Goal: Find specific page/section: Find specific page/section

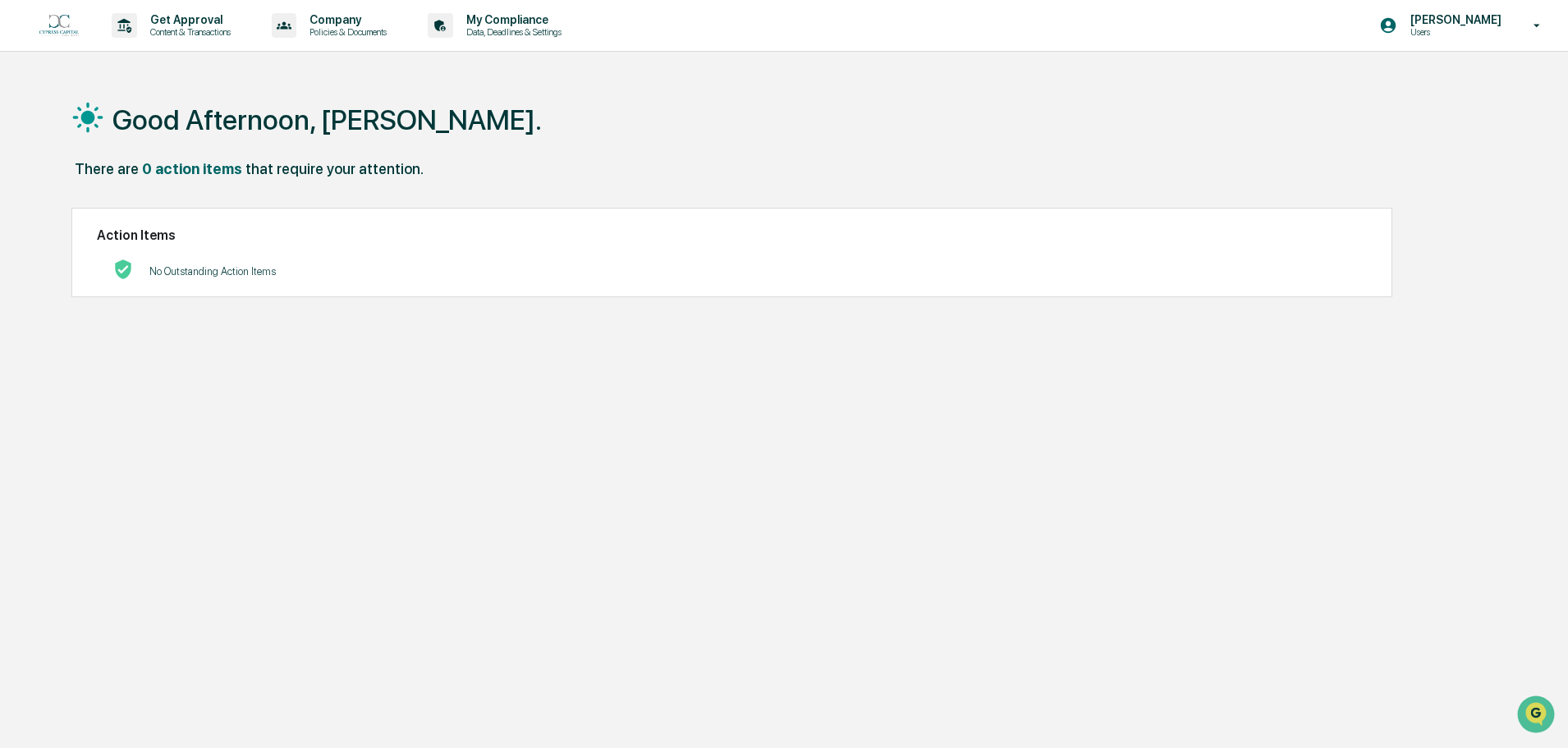
click at [1492, 30] on p "Users" at bounding box center [1453, 32] width 112 height 12
click at [1458, 85] on li "Switch to Admin view..." at bounding box center [1448, 84] width 230 height 30
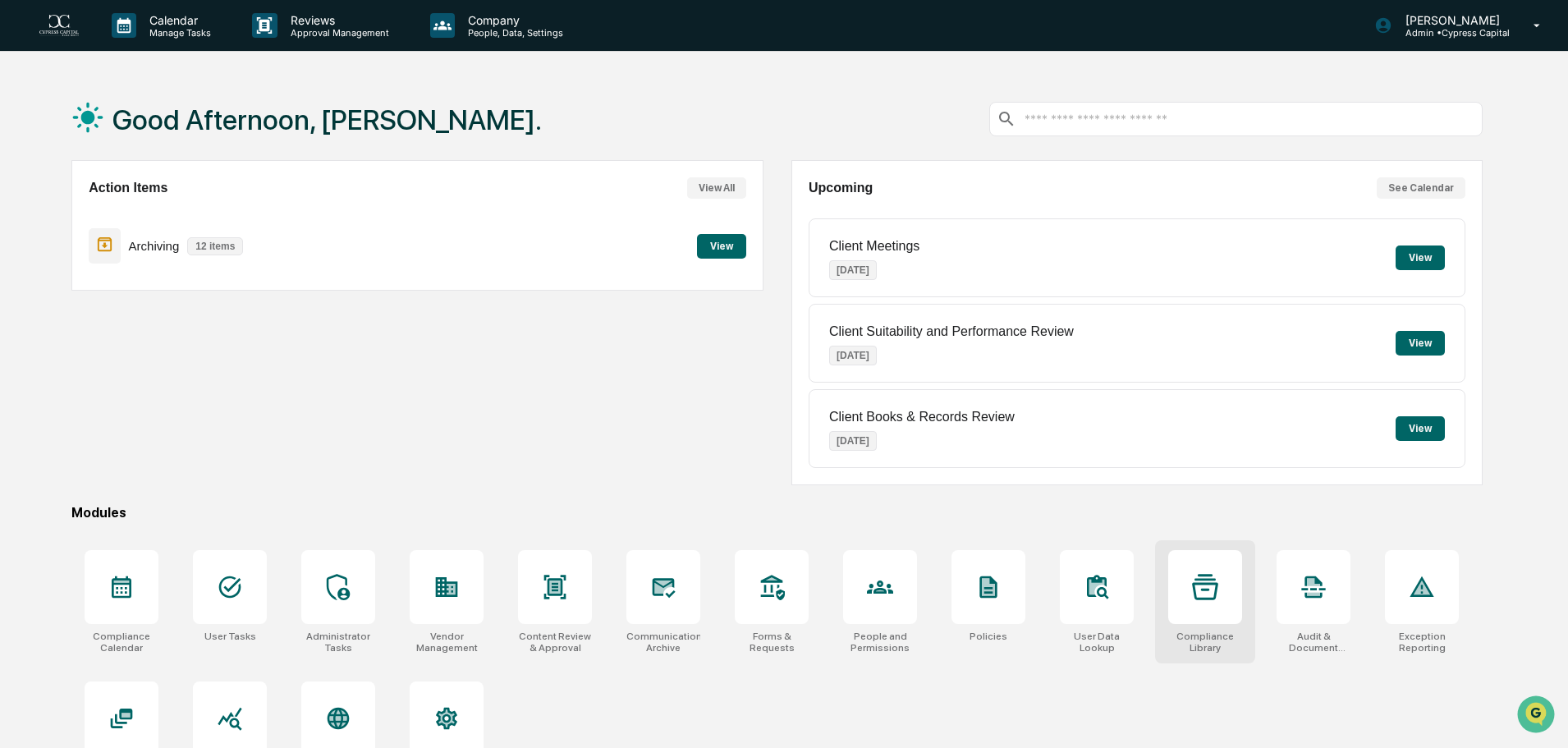
click at [1221, 560] on div at bounding box center [1205, 587] width 74 height 74
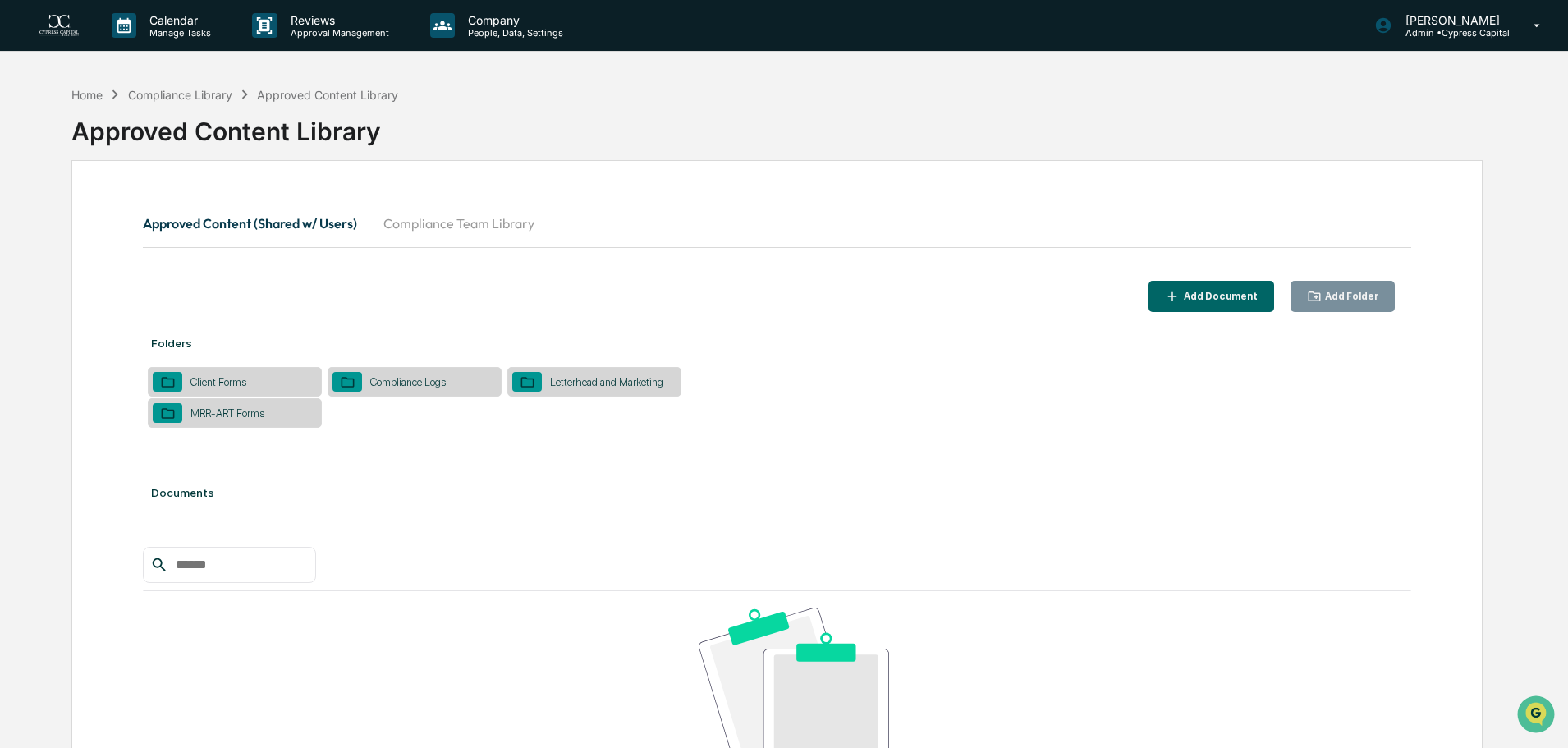
click at [440, 216] on button "Compliance Team Library" at bounding box center [459, 223] width 177 height 40
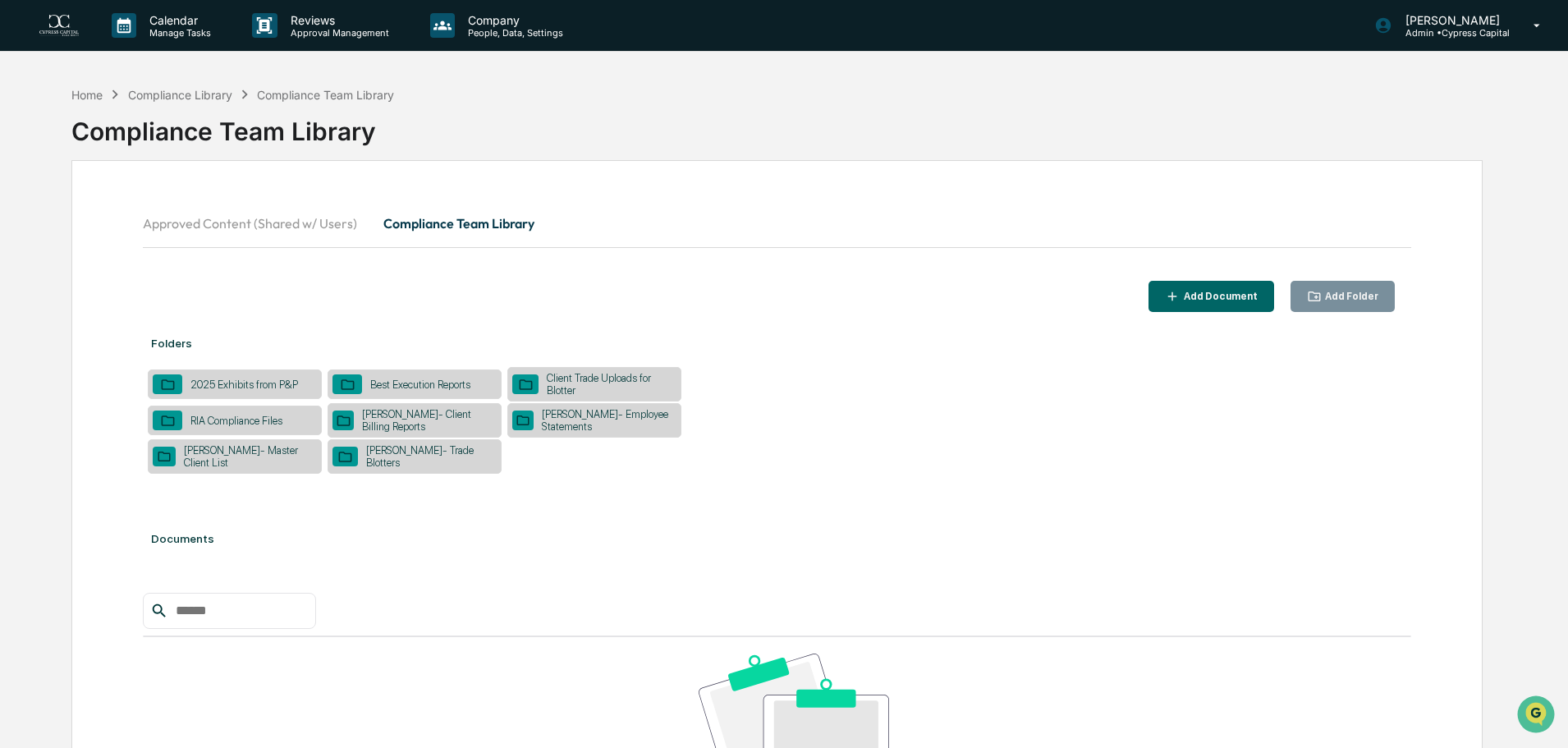
click at [221, 462] on div "Stark- Master Client List" at bounding box center [235, 456] width 174 height 35
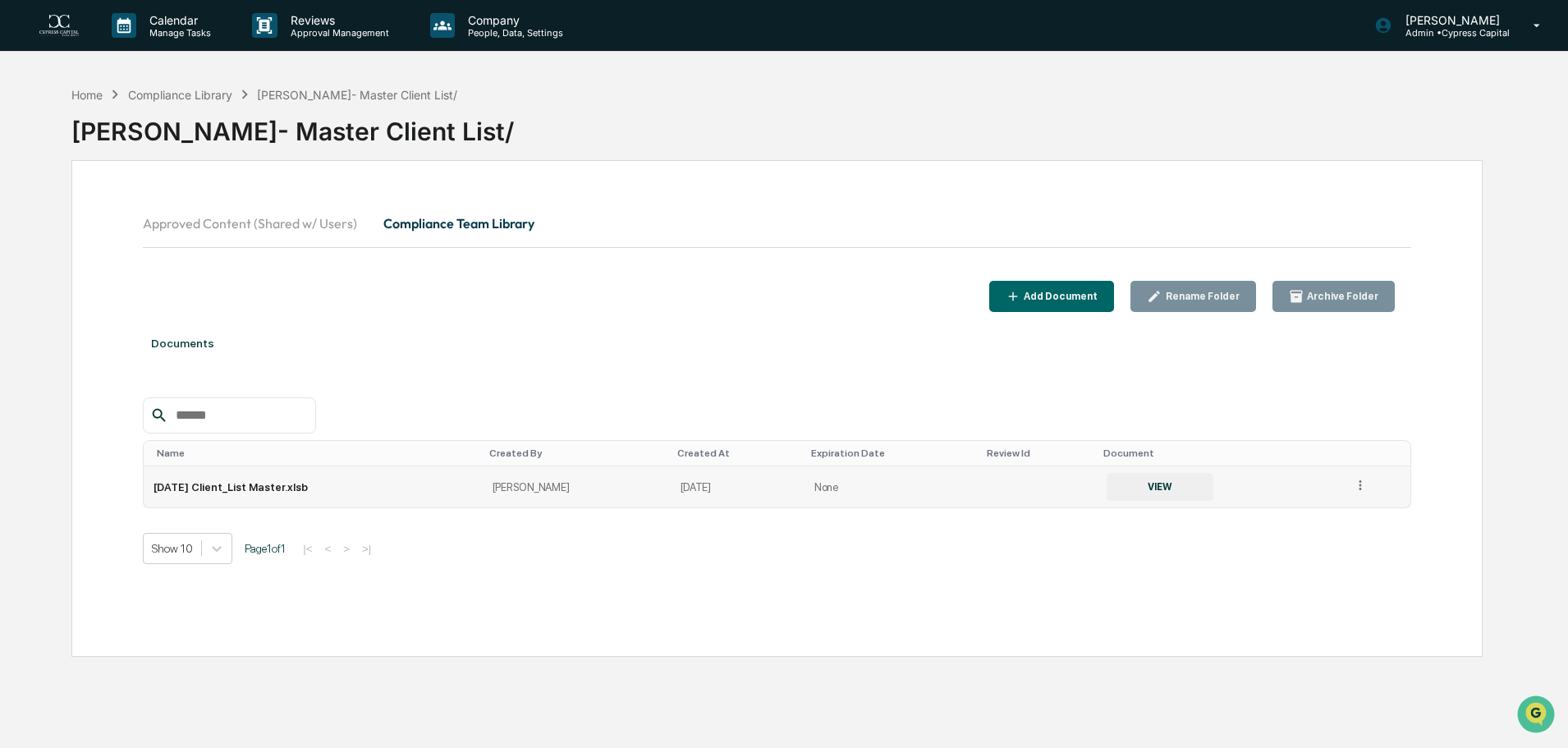
click at [1130, 479] on button "VIEW" at bounding box center [1160, 487] width 106 height 28
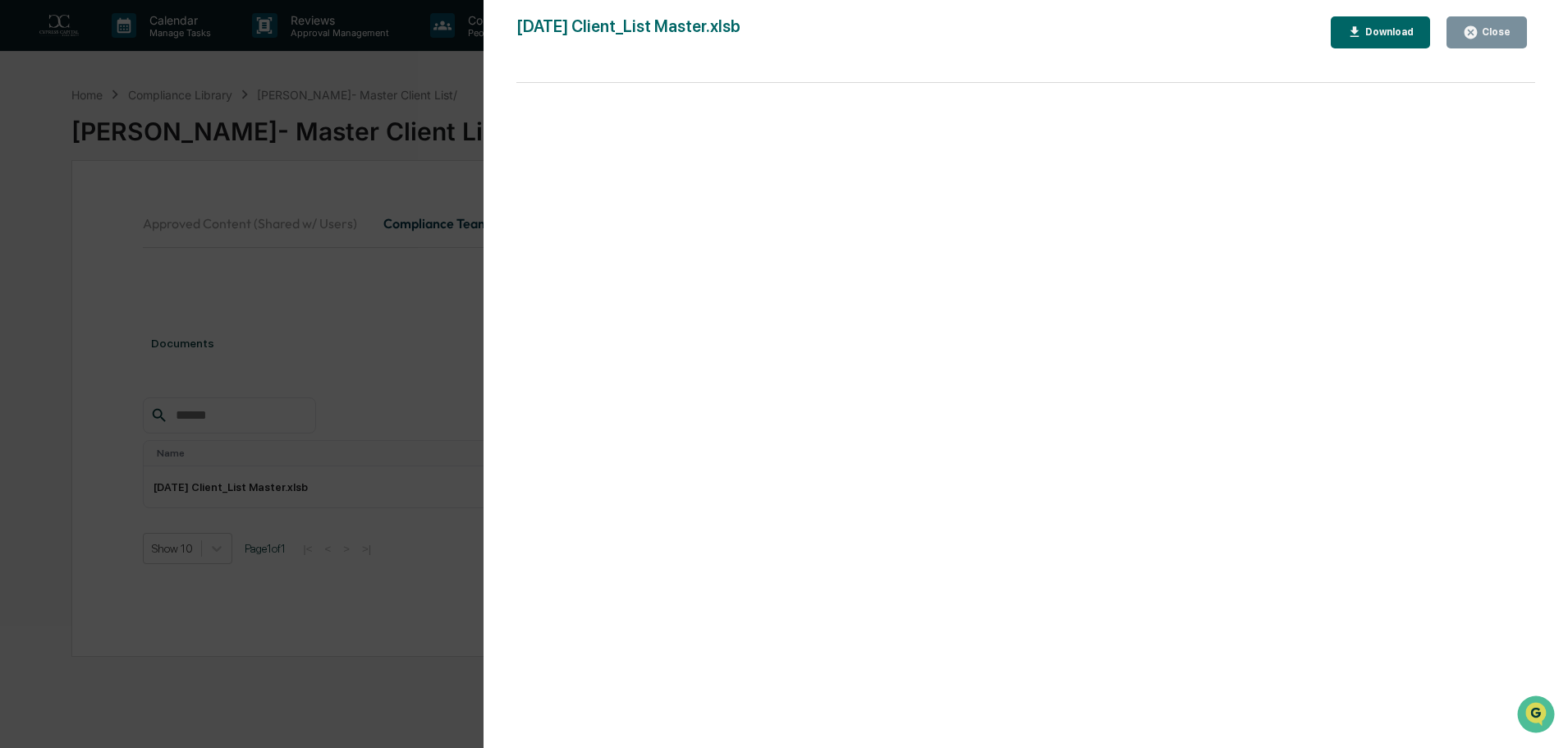
click at [1501, 30] on div "Close" at bounding box center [1494, 32] width 32 height 12
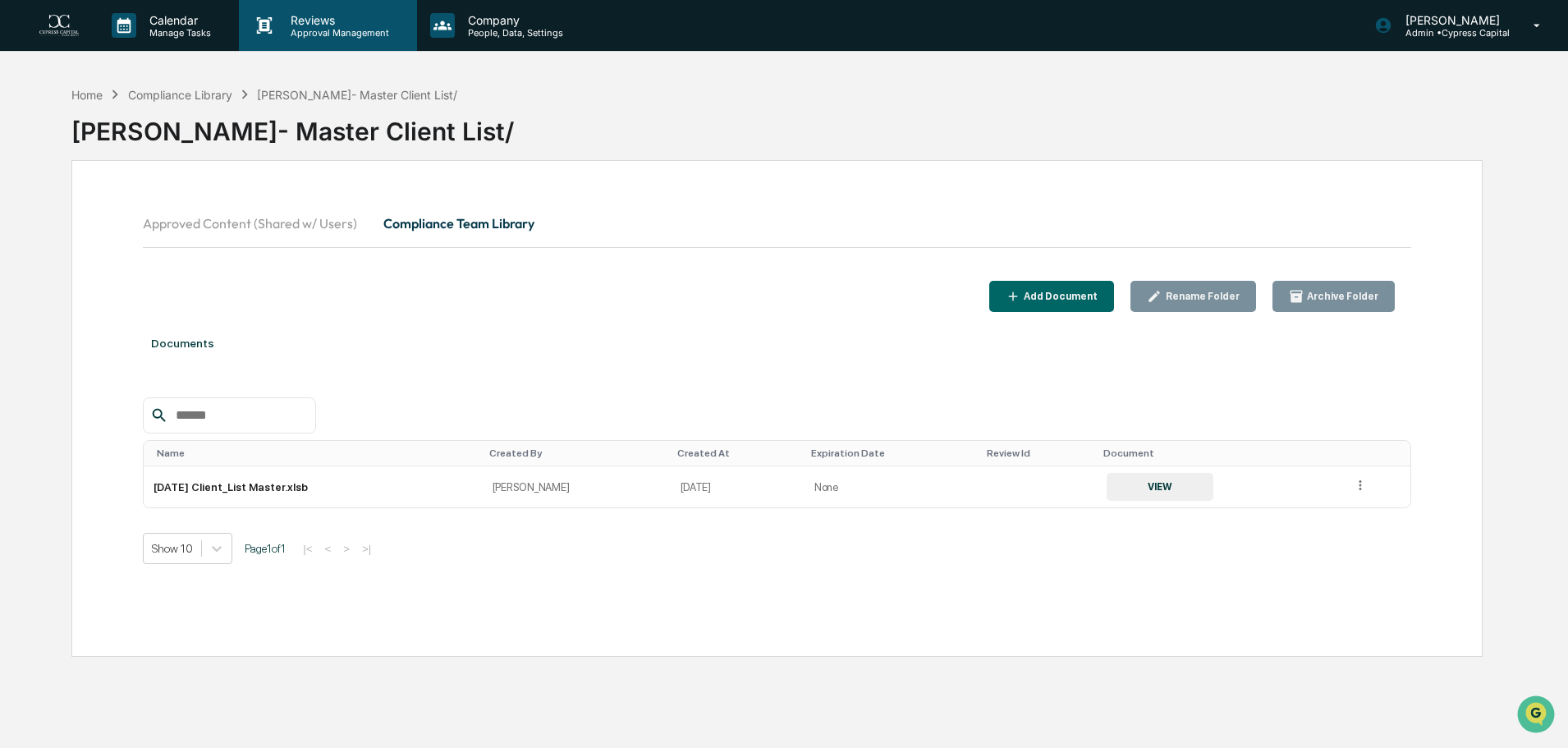
click at [363, 47] on div "Reviews Approval Management" at bounding box center [328, 25] width 177 height 51
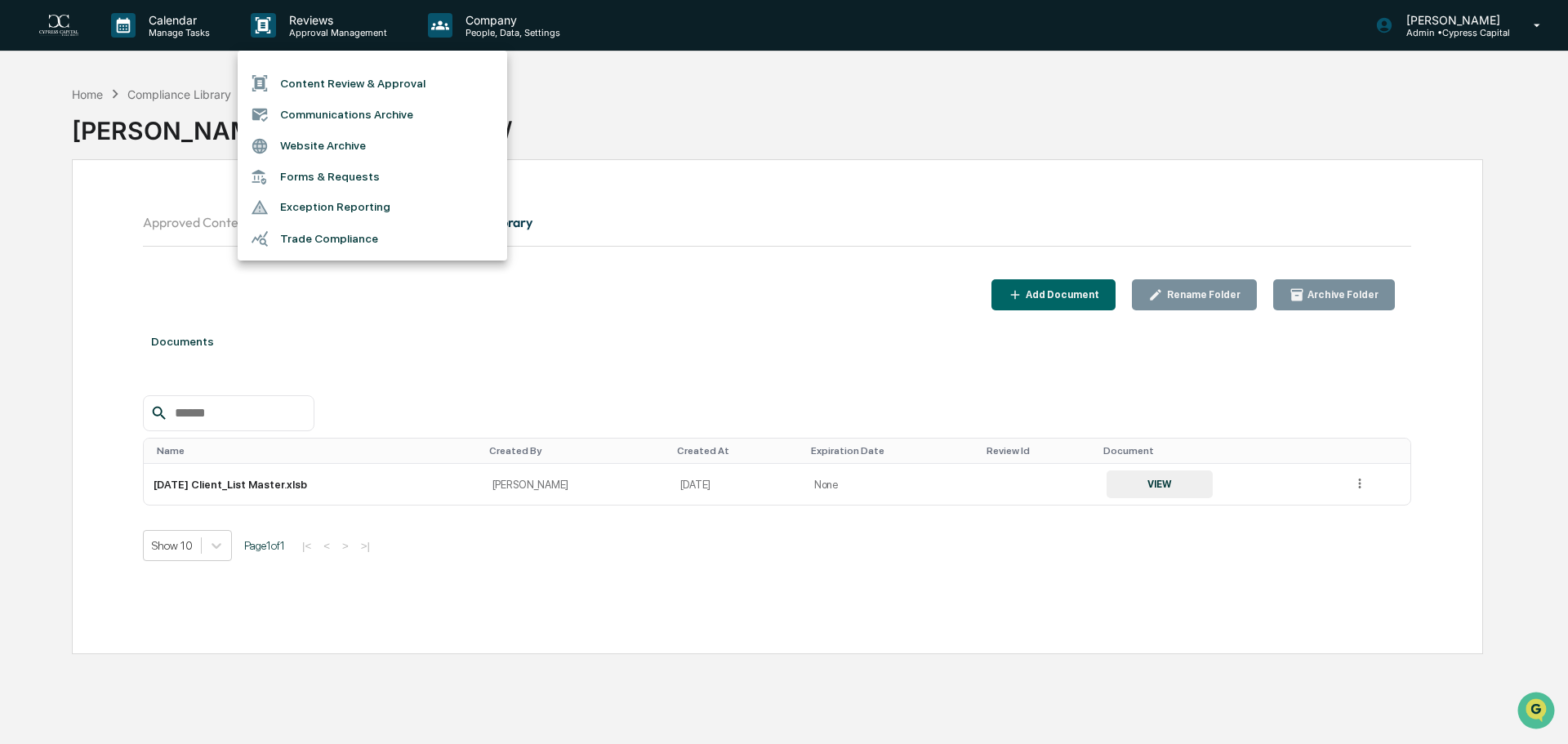
click at [504, 33] on div at bounding box center [784, 372] width 1568 height 744
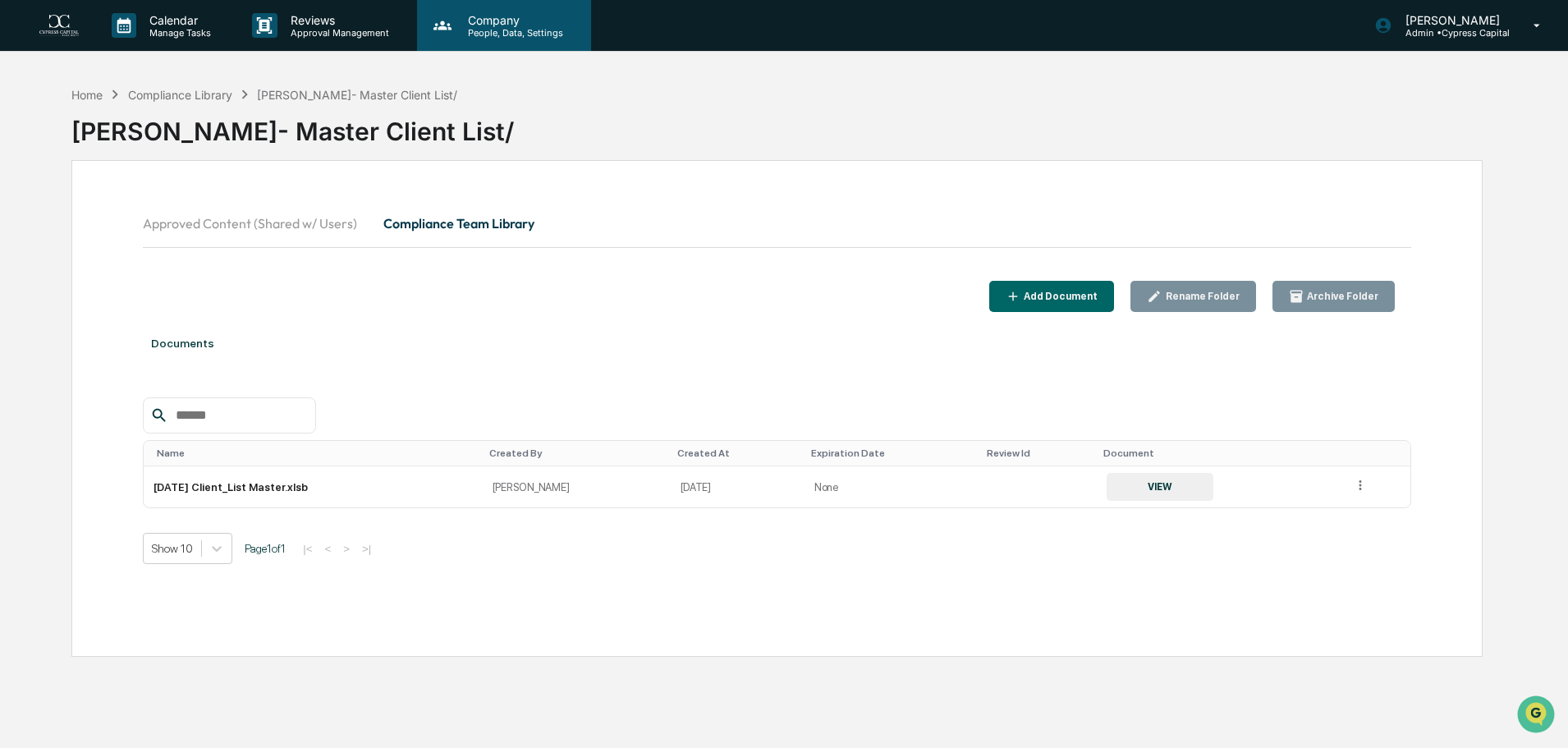
click at [487, 31] on p "People, Data, Settings" at bounding box center [513, 33] width 117 height 12
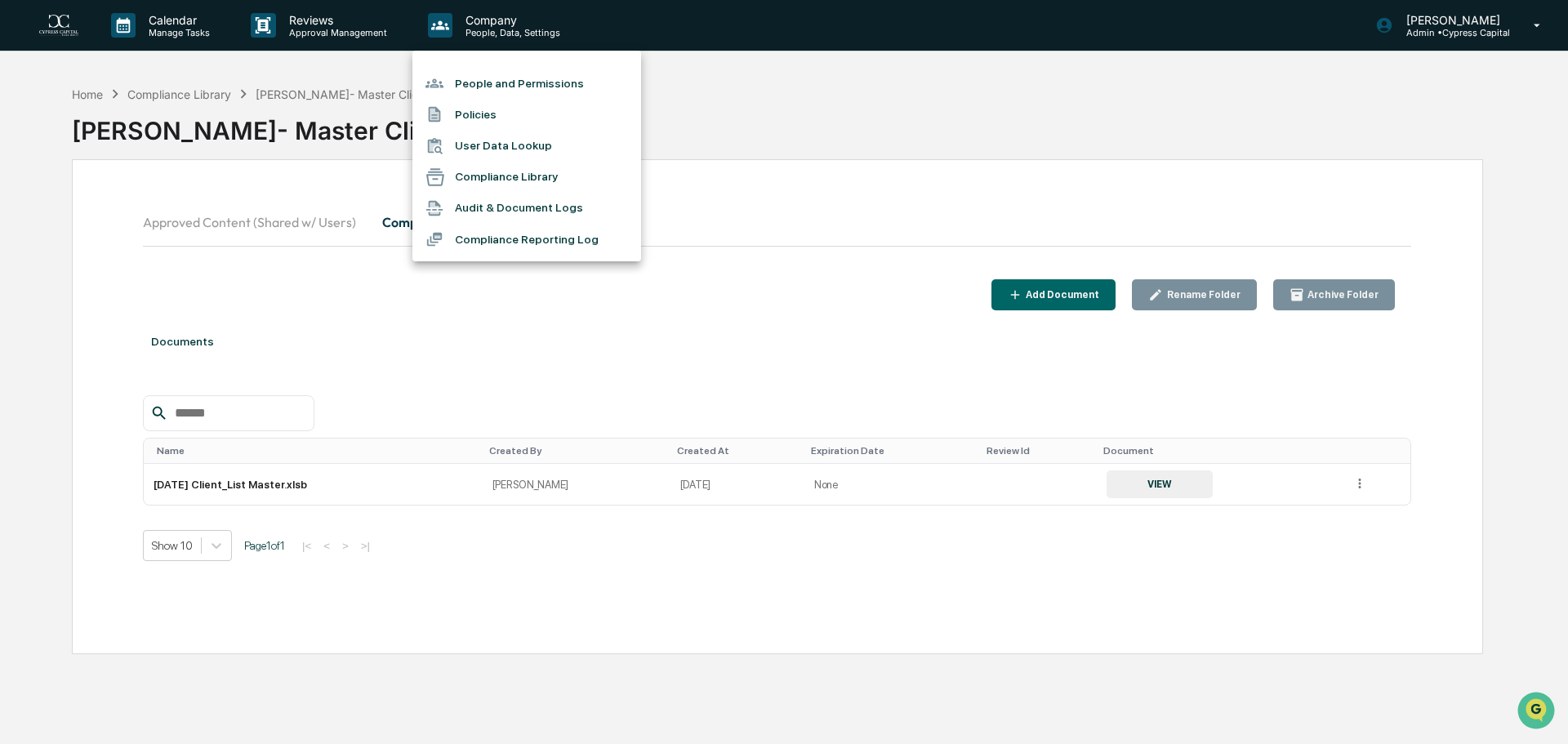
click at [330, 24] on div at bounding box center [784, 372] width 1568 height 744
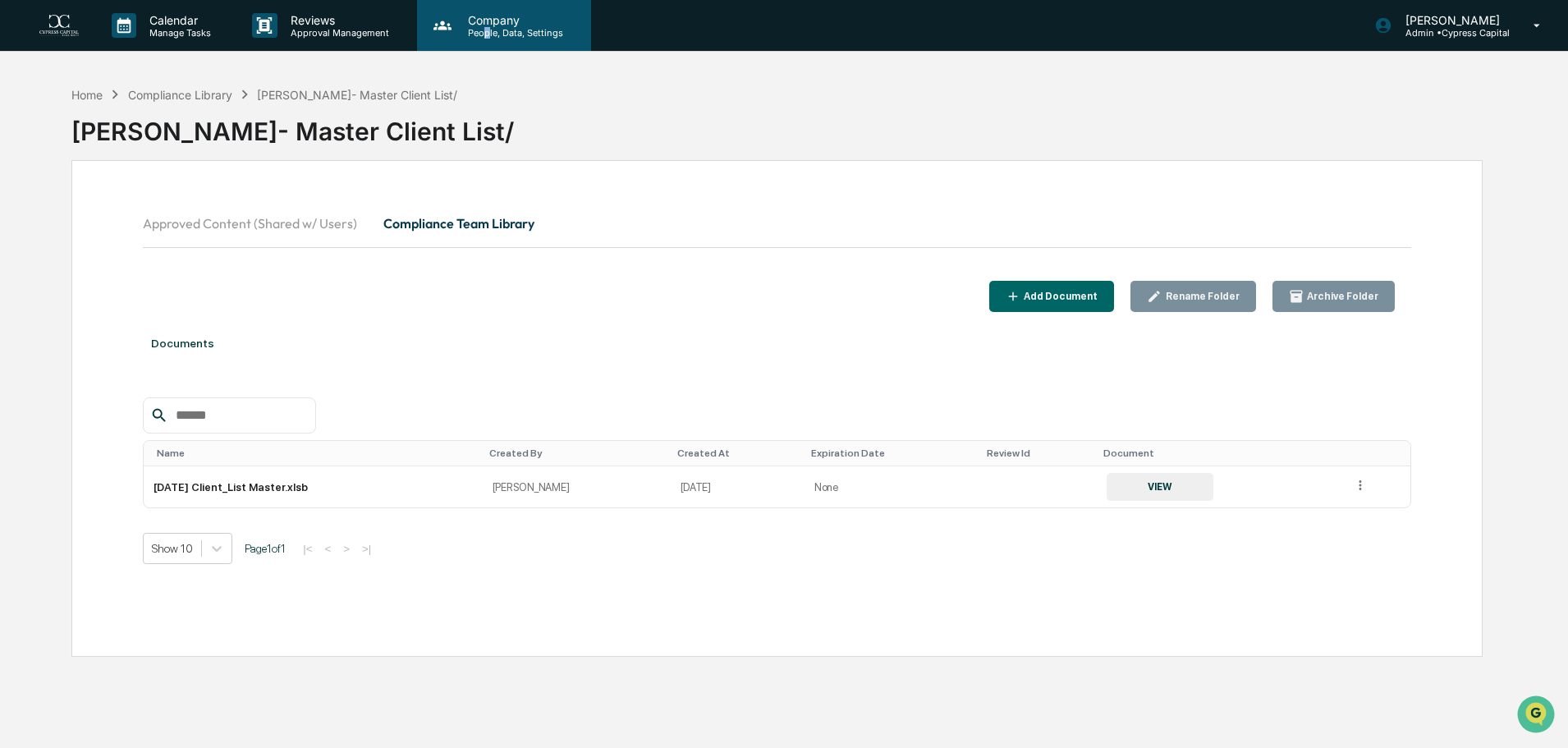
click at [485, 31] on p "People, Data, Settings" at bounding box center [513, 33] width 117 height 12
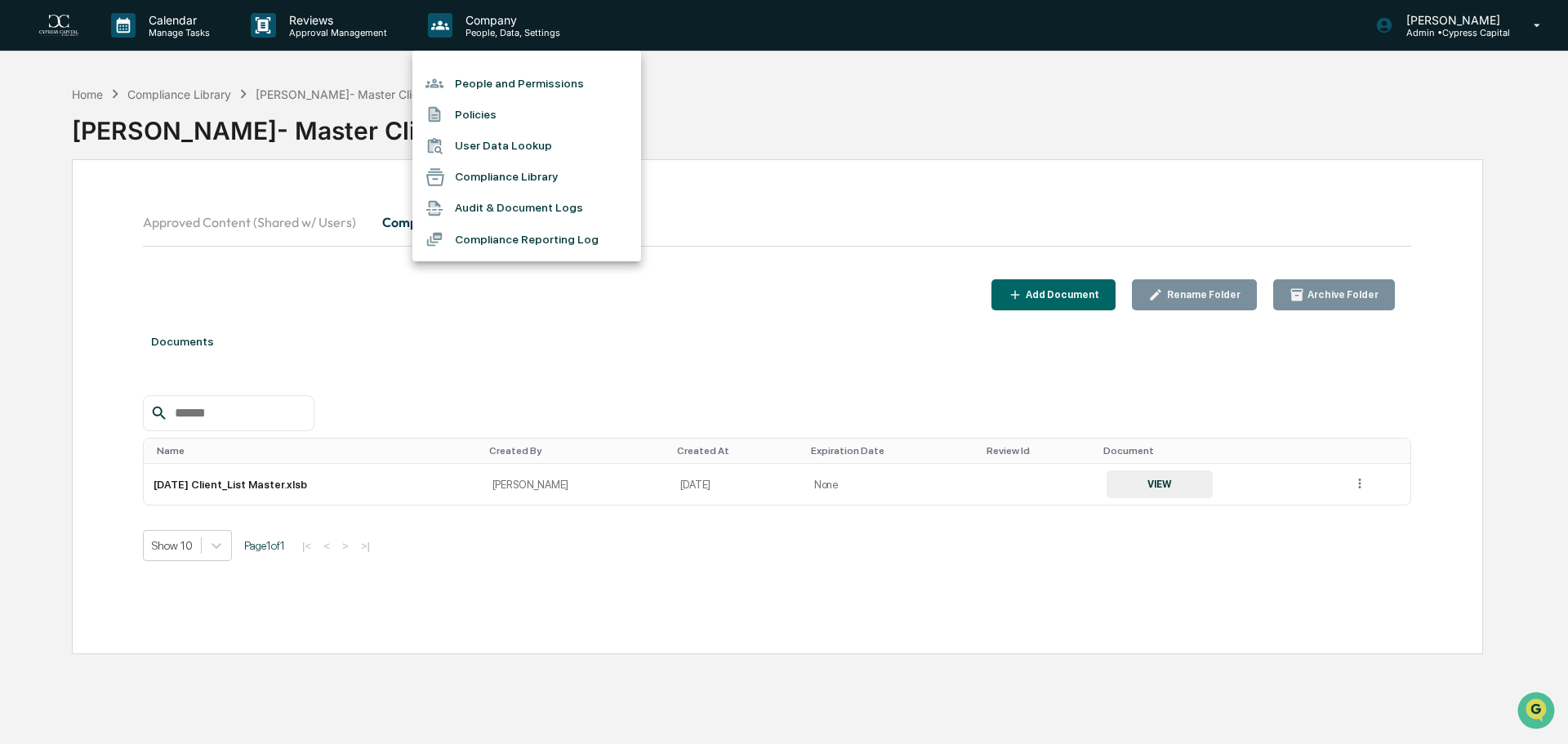
click at [200, 31] on div at bounding box center [784, 372] width 1568 height 744
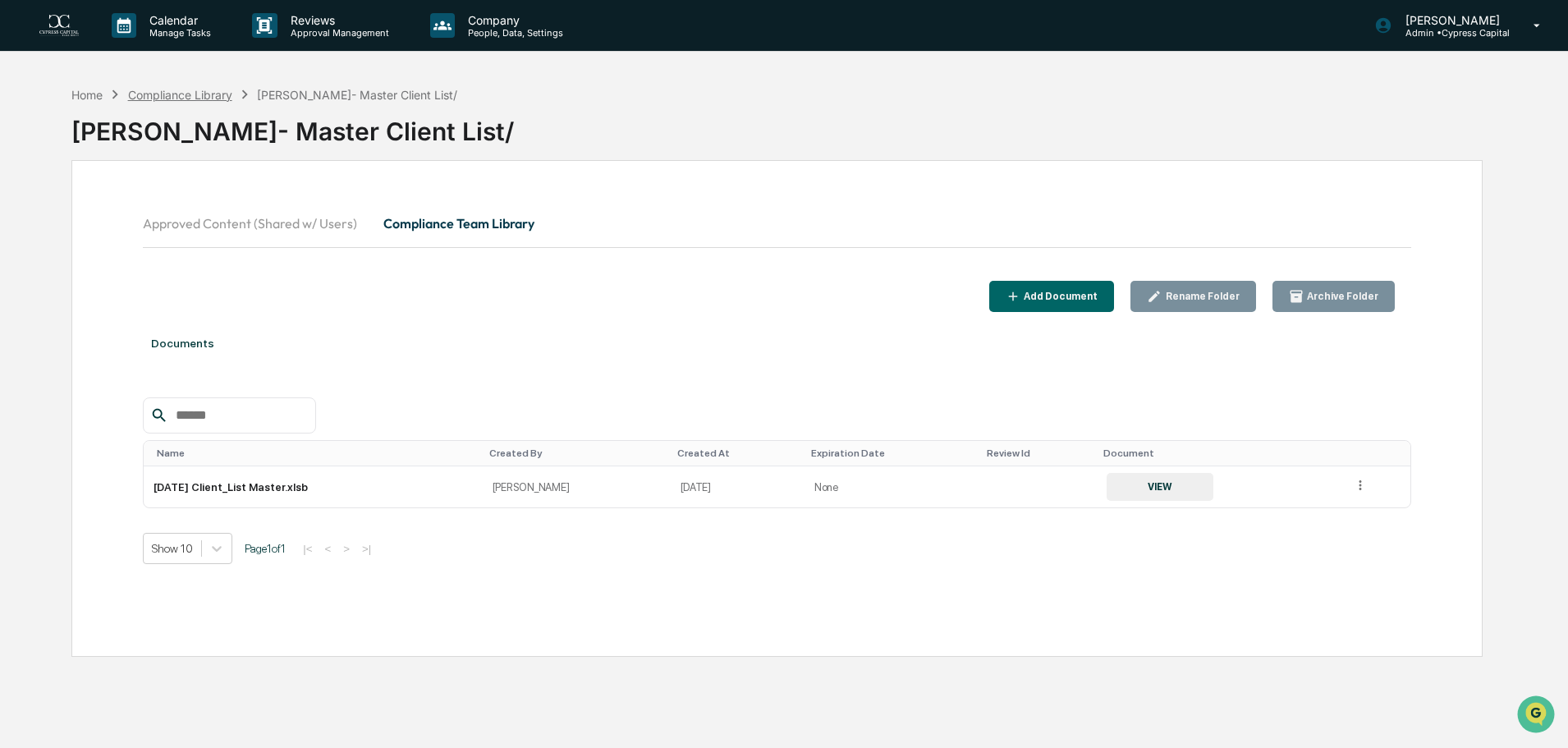
click at [193, 98] on div "Compliance Library" at bounding box center [180, 95] width 104 height 14
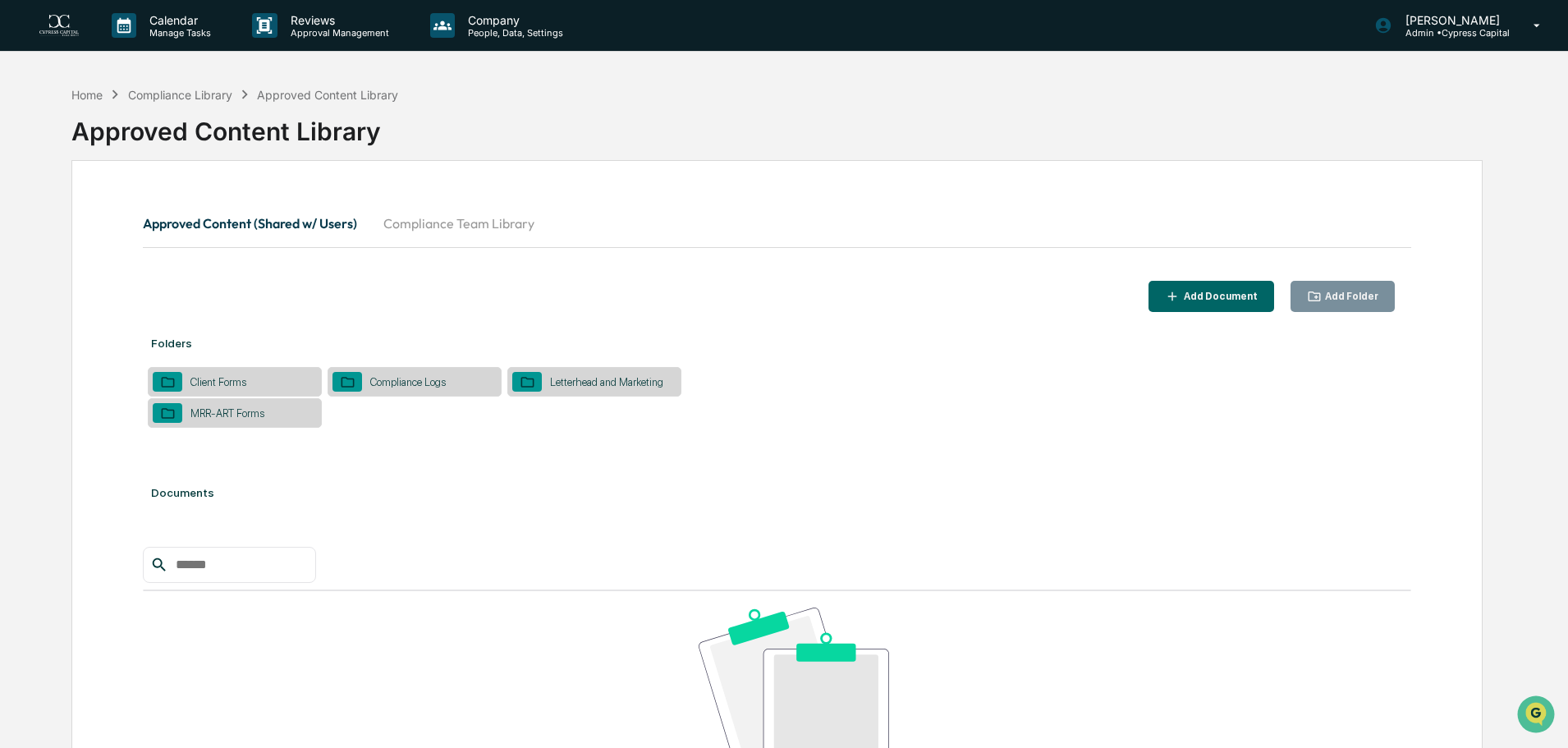
click at [226, 378] on div "Client Forms" at bounding box center [218, 382] width 72 height 13
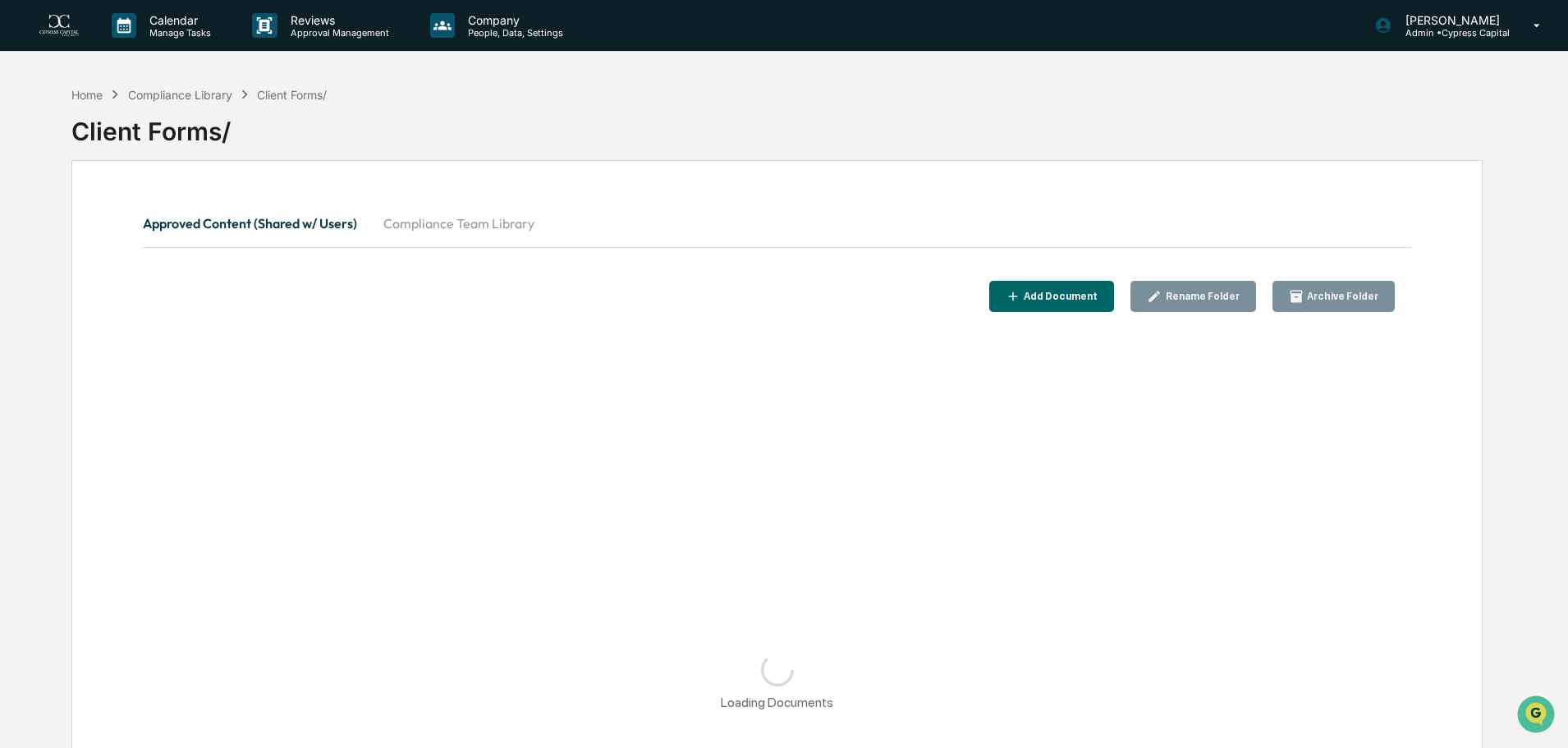
click at [493, 227] on button "Compliance Team Library" at bounding box center [459, 223] width 177 height 40
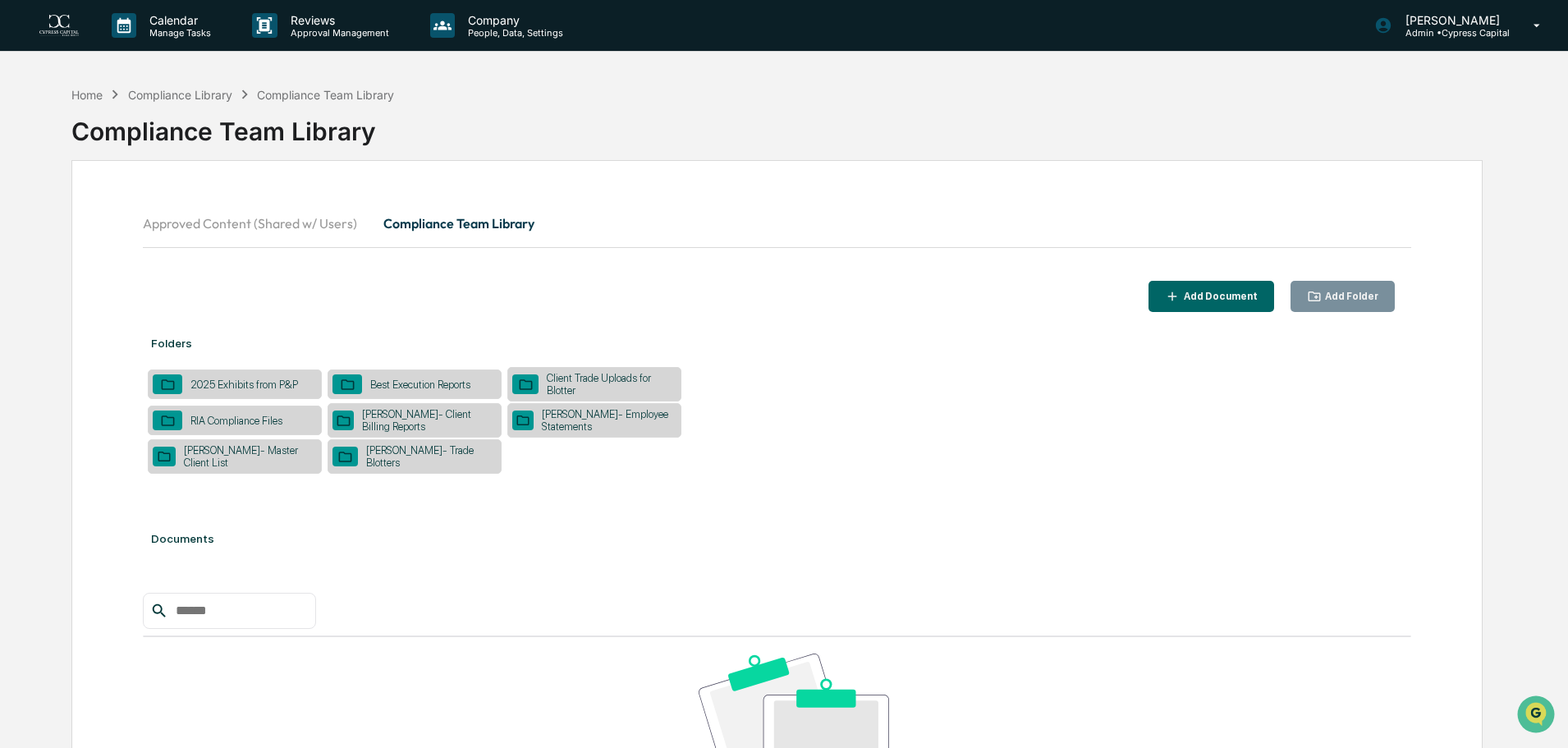
click at [609, 423] on div "Stark- Employee Statements" at bounding box center [605, 420] width 143 height 25
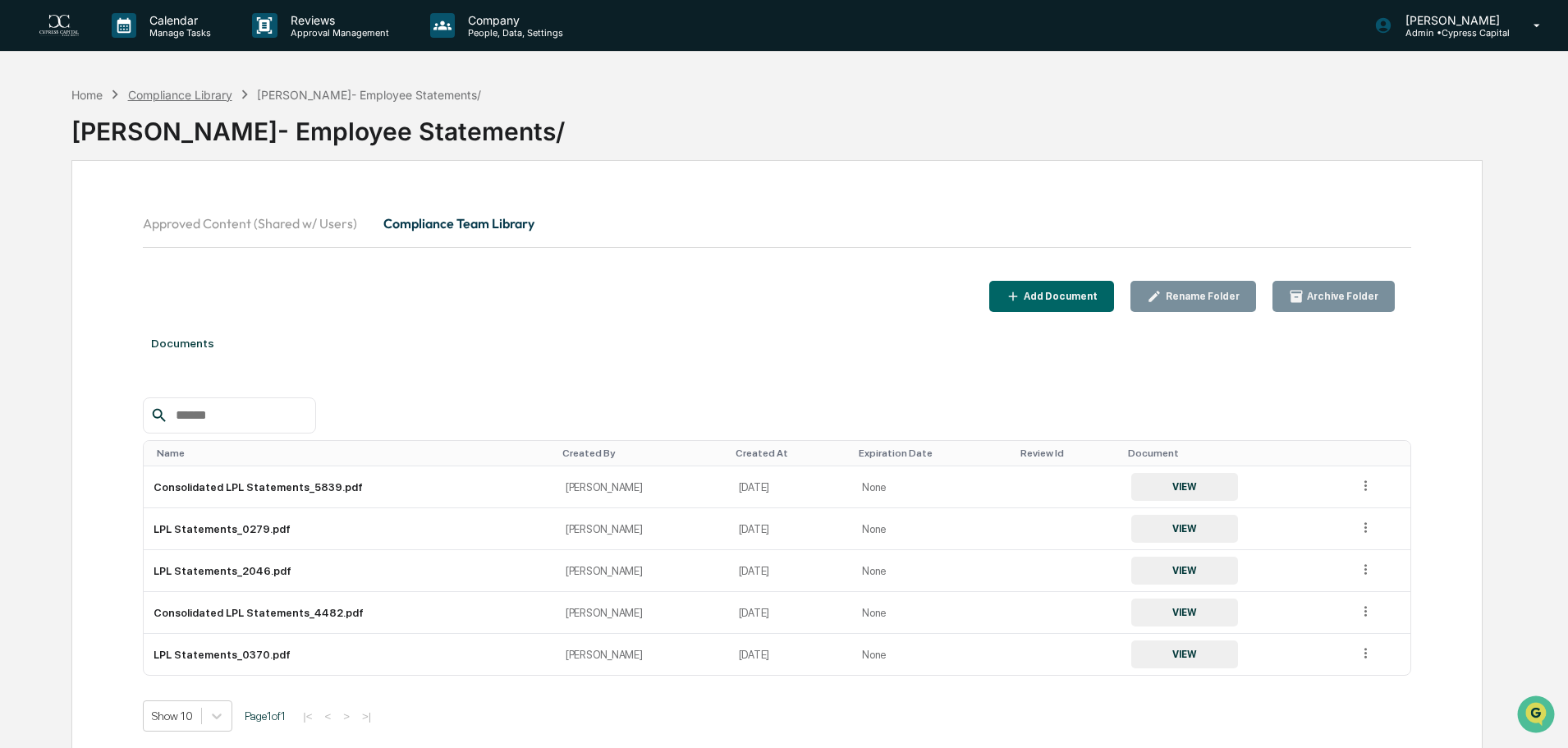
click at [203, 97] on div "Compliance Library" at bounding box center [180, 95] width 104 height 14
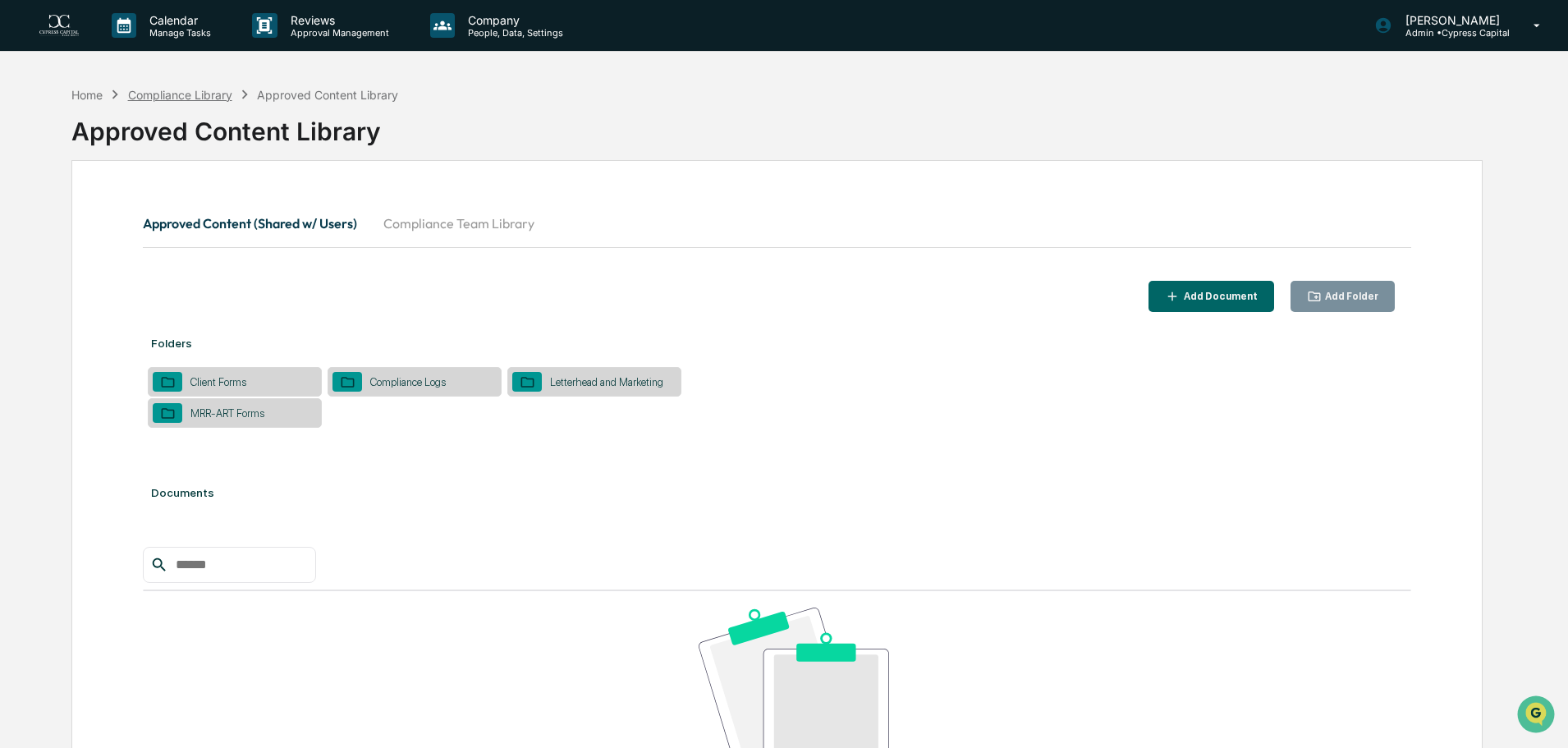
click at [177, 95] on div "Compliance Library" at bounding box center [180, 95] width 104 height 14
click at [188, 98] on div "Compliance Library" at bounding box center [180, 95] width 104 height 14
click at [338, 97] on div "Approved Content Library" at bounding box center [327, 95] width 141 height 14
click at [341, 83] on div "Home Compliance Library Approved Content Library Approved Content Library" at bounding box center [777, 118] width 1411 height 82
drag, startPoint x: 339, startPoint y: 98, endPoint x: 515, endPoint y: 57, distance: 180.7
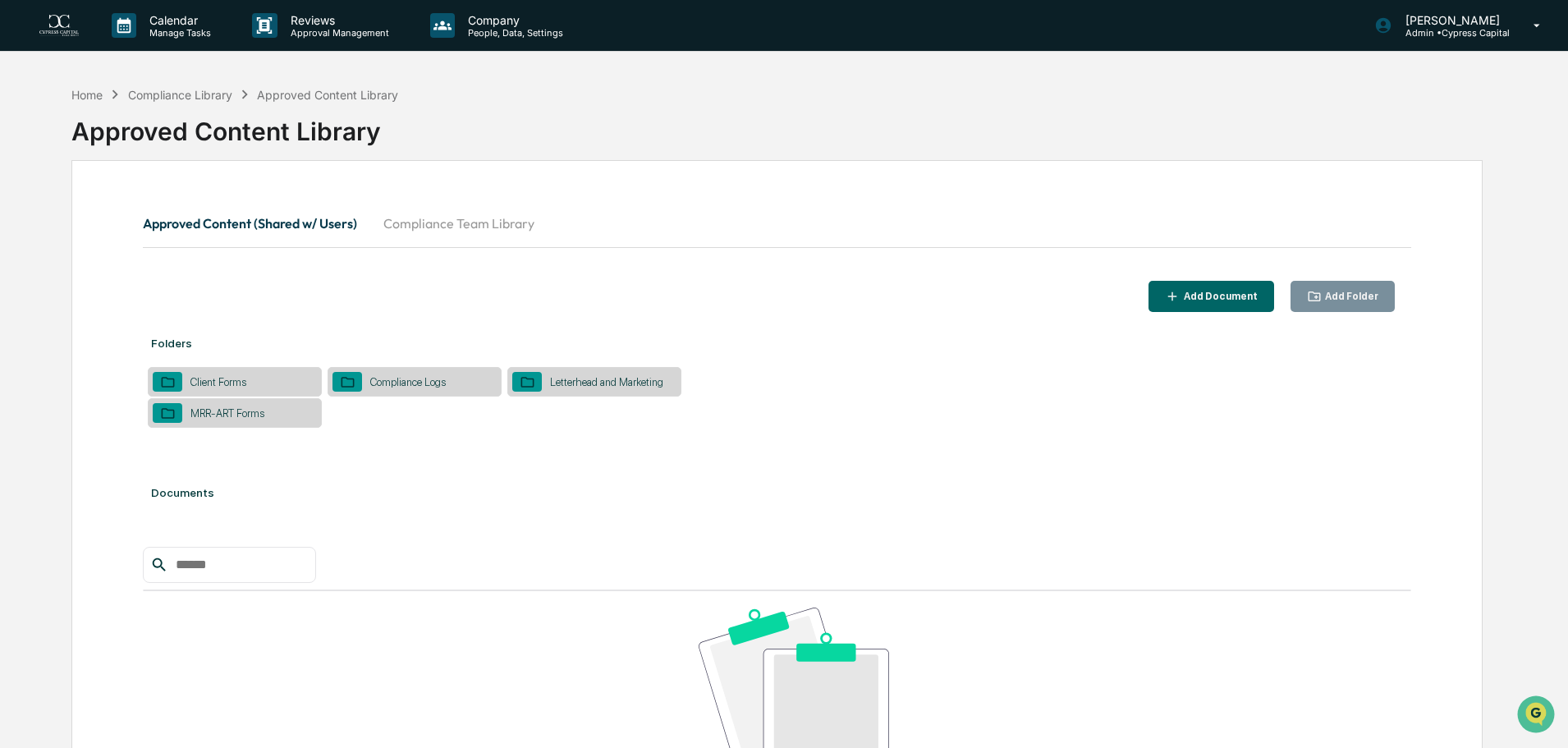
click at [345, 94] on div "Approved Content Library" at bounding box center [327, 95] width 141 height 14
drag, startPoint x: 516, startPoint y: 56, endPoint x: 508, endPoint y: 26, distance: 31.0
click at [516, 55] on div "Calendar Manage Tasks Reviews Approval Management Company People, Data, Setting…" at bounding box center [784, 500] width 1568 height 1000
click at [508, 27] on p "People, Data, Settings" at bounding box center [513, 33] width 117 height 12
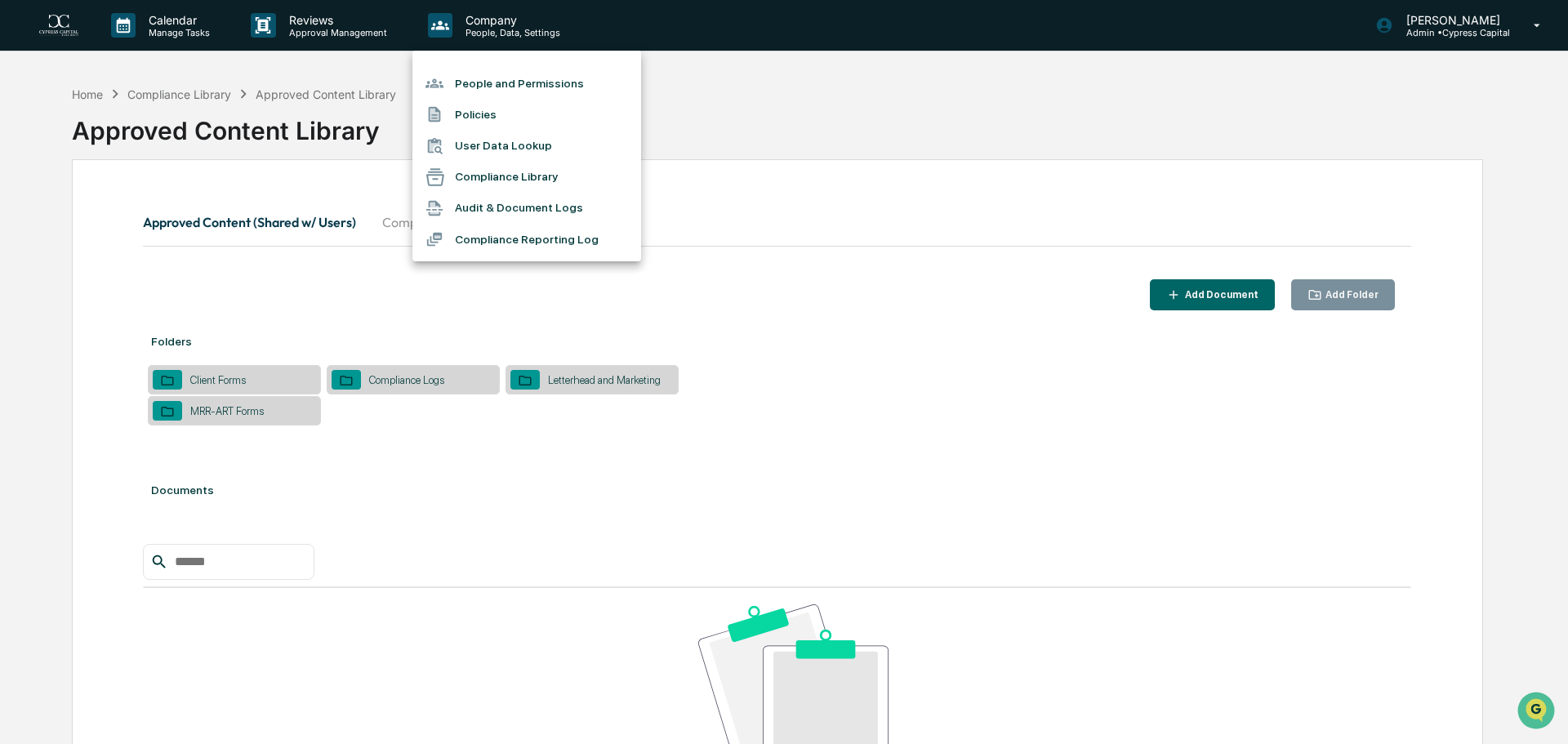
click at [494, 173] on li "Compliance Library" at bounding box center [527, 177] width 229 height 31
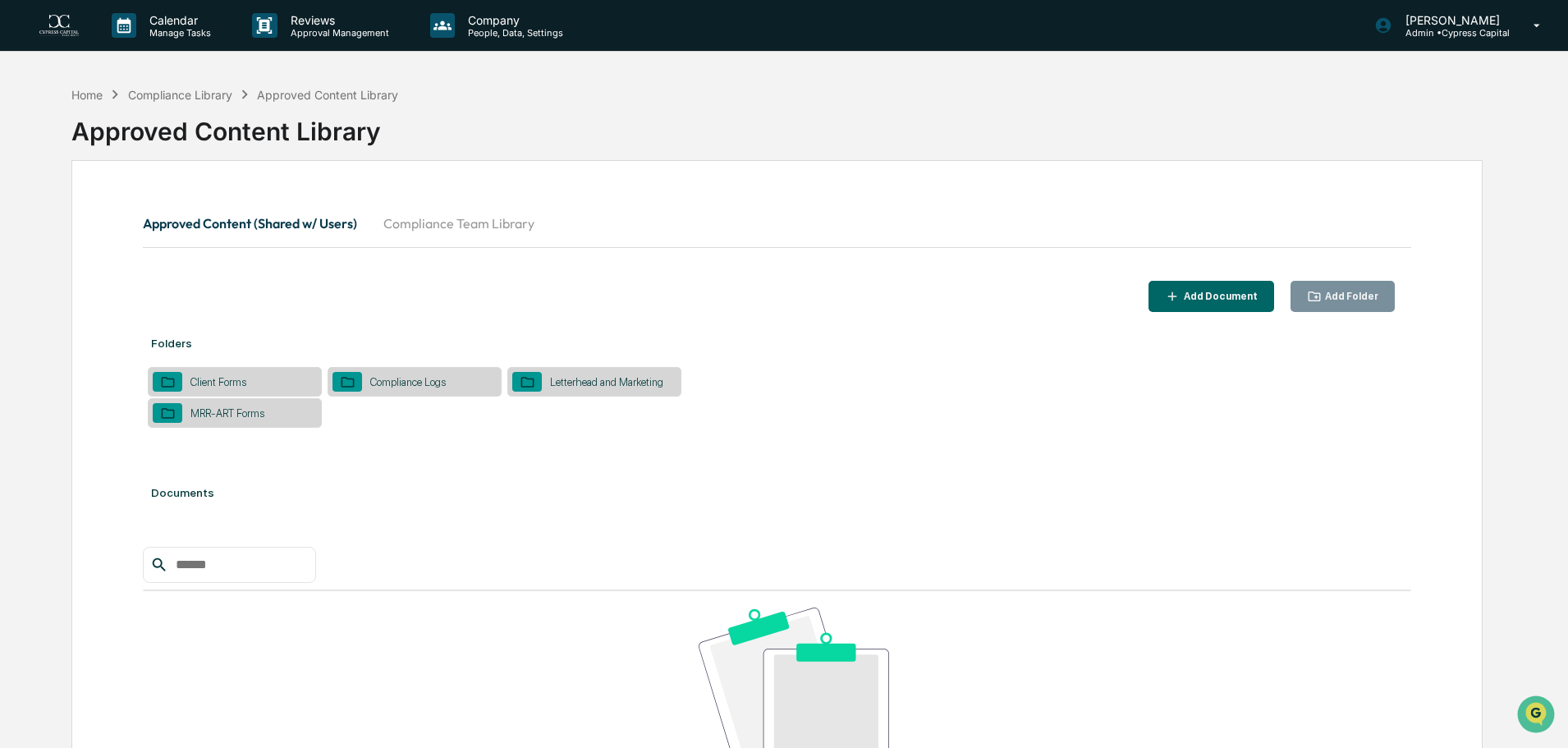
click at [476, 226] on button "Compliance Team Library" at bounding box center [459, 223] width 177 height 40
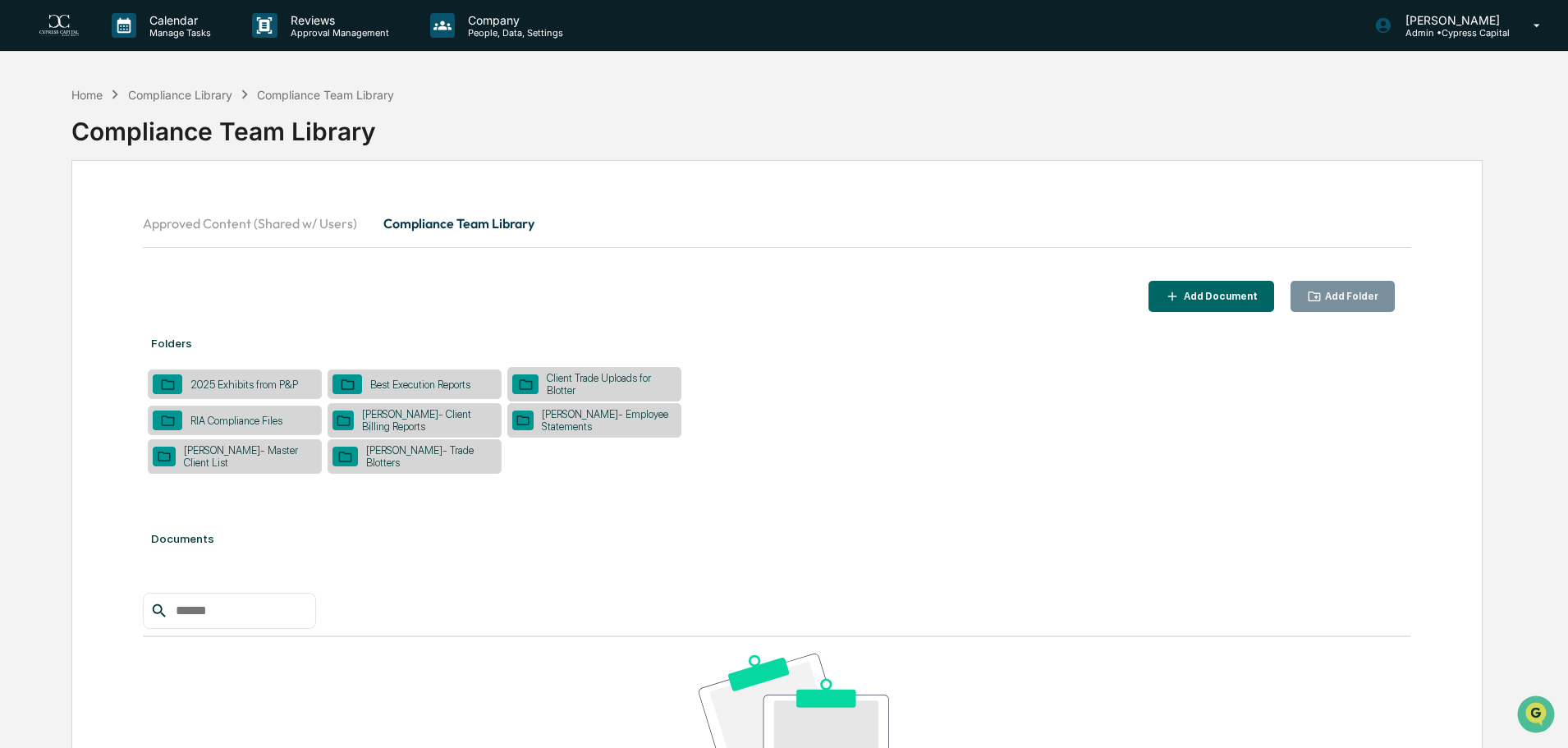
click at [463, 423] on div "Stark- Client Billing Reports" at bounding box center [425, 420] width 143 height 25
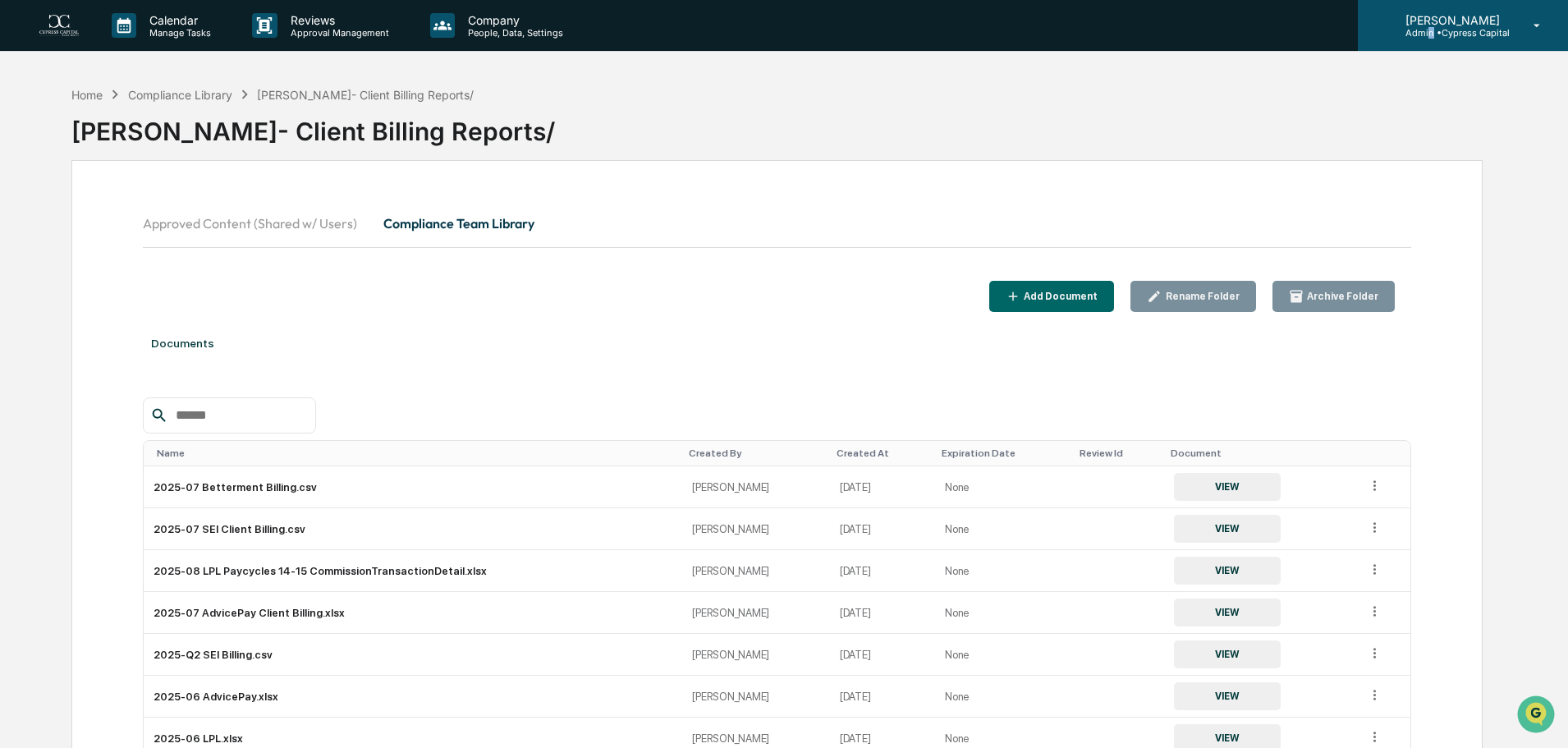
drag, startPoint x: 288, startPoint y: 232, endPoint x: 1430, endPoint y: 28, distance: 1160.1
click at [1430, 28] on p "Admin • Cypress Capital" at bounding box center [1451, 33] width 117 height 12
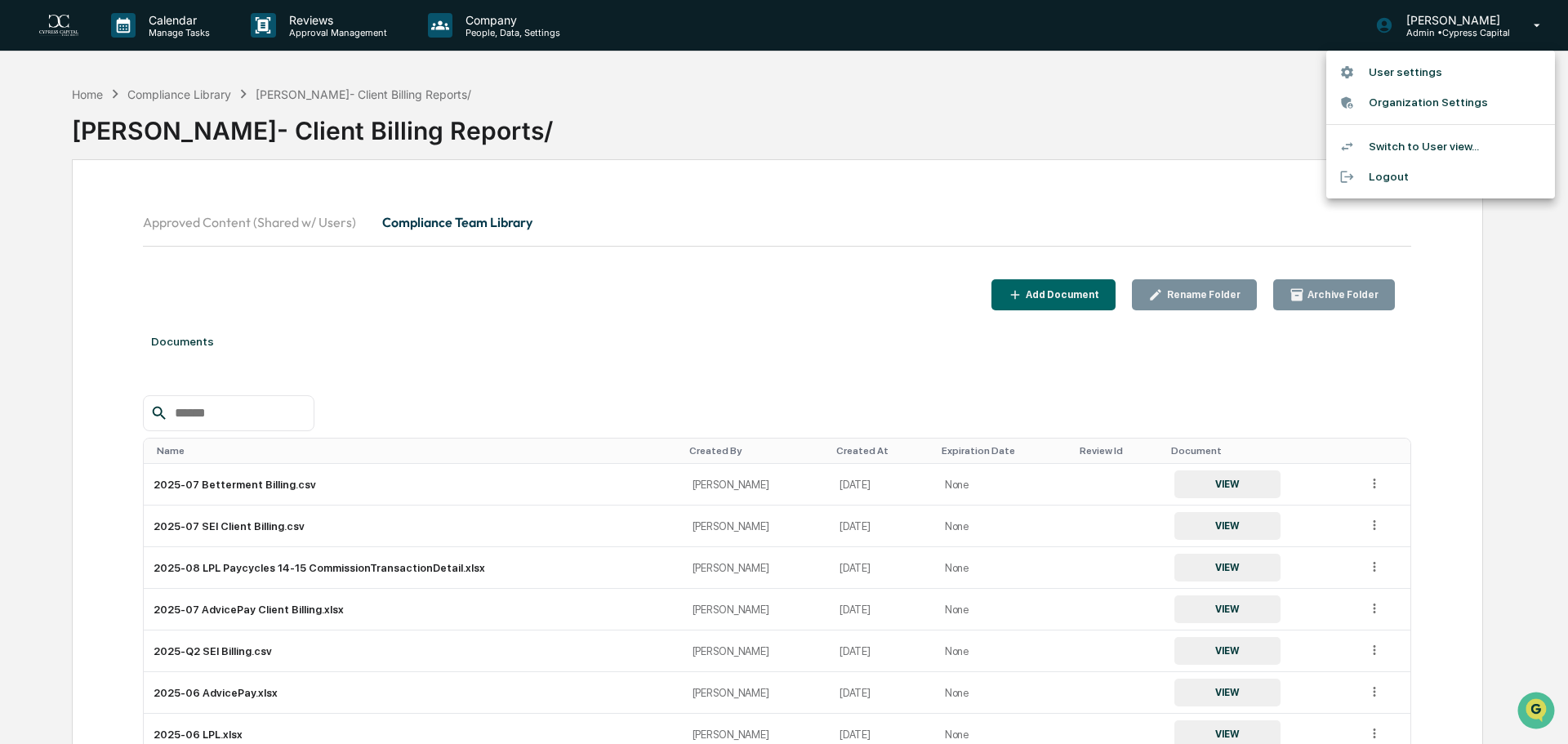
drag, startPoint x: 985, startPoint y: 116, endPoint x: 969, endPoint y: 115, distance: 16.0
click at [985, 117] on div at bounding box center [784, 372] width 1568 height 744
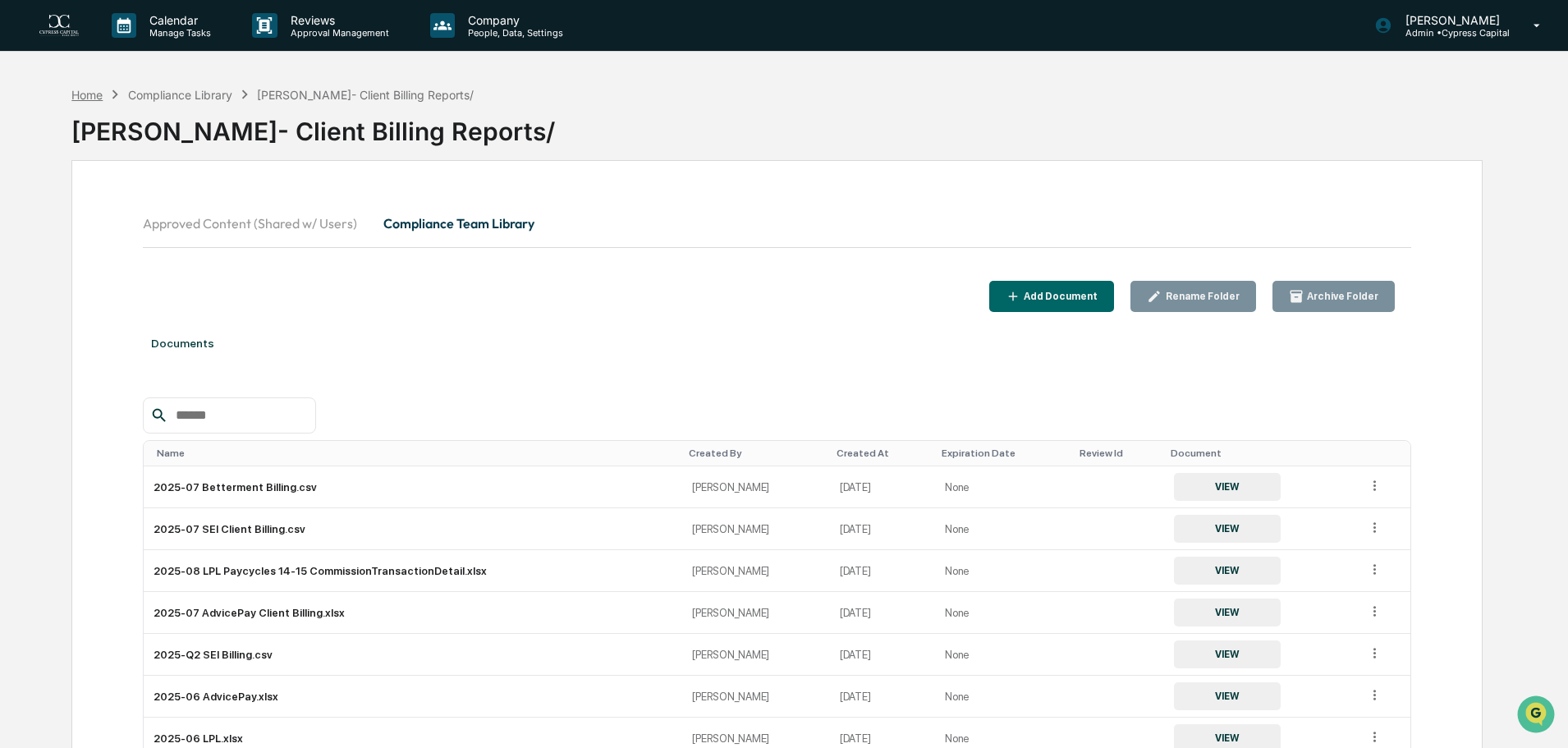
click at [91, 100] on div "Home" at bounding box center [87, 95] width 31 height 14
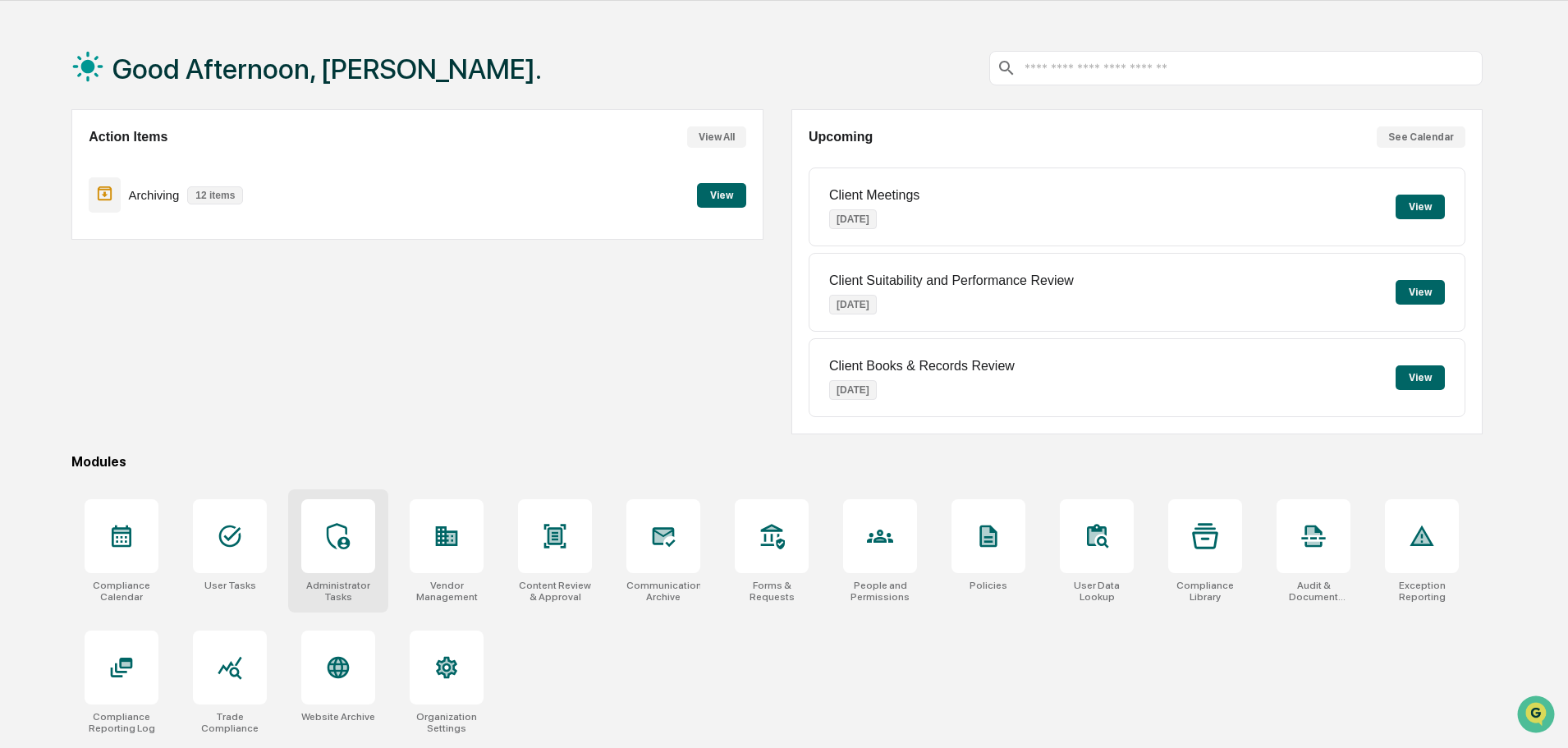
scroll to position [78, 0]
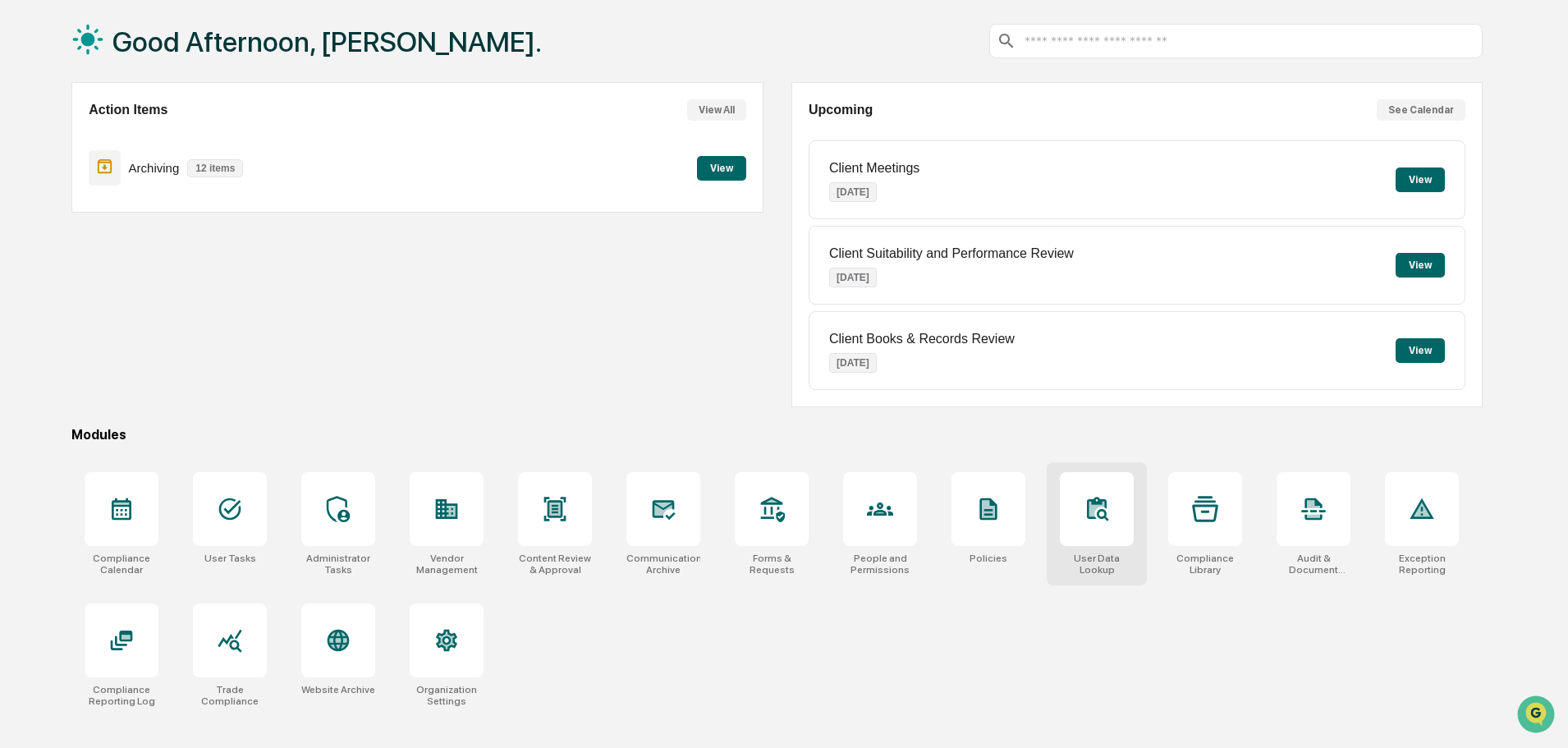
click at [1106, 521] on icon at bounding box center [1096, 509] width 26 height 26
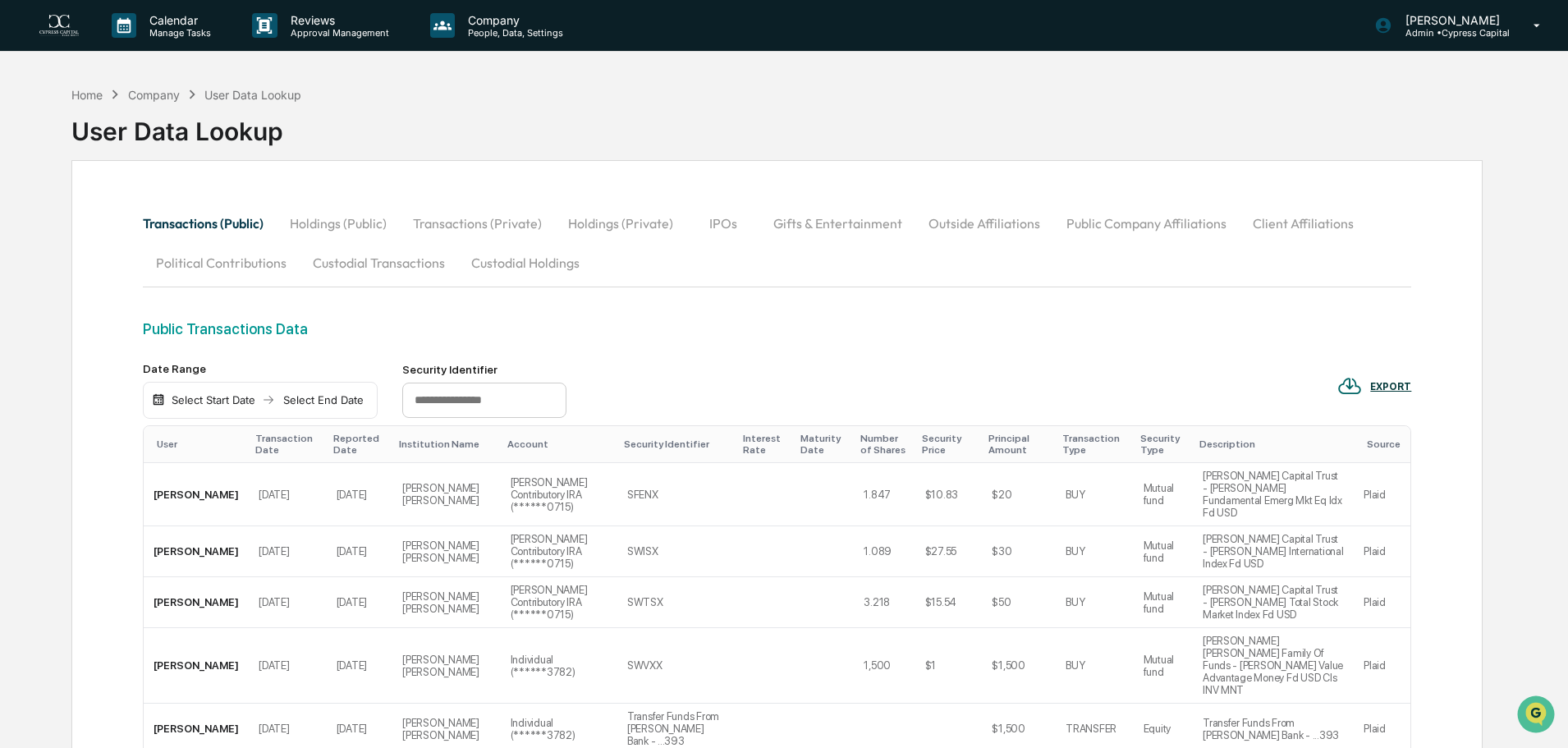
click at [467, 396] on input "text" at bounding box center [484, 401] width 164 height 36
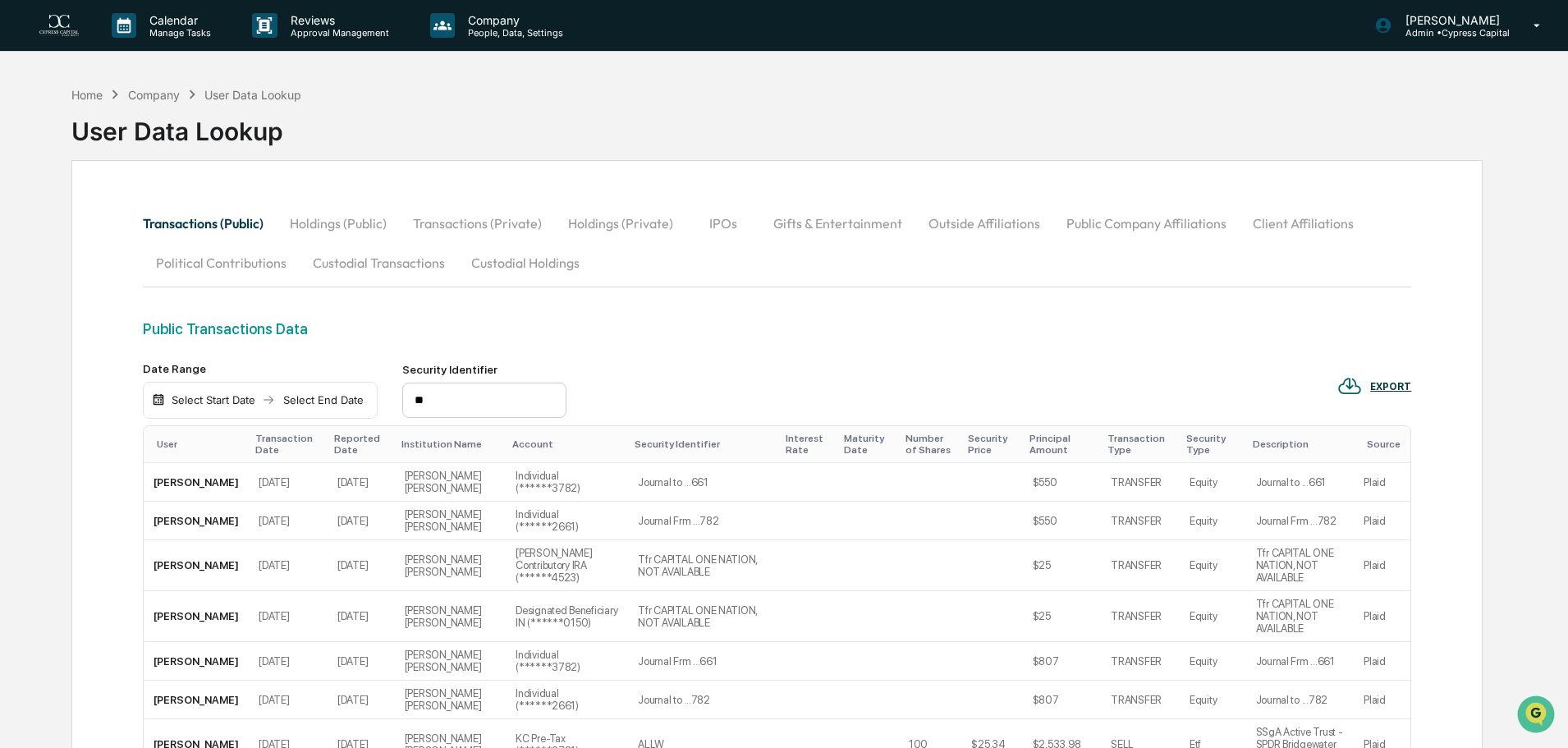
type input "*"
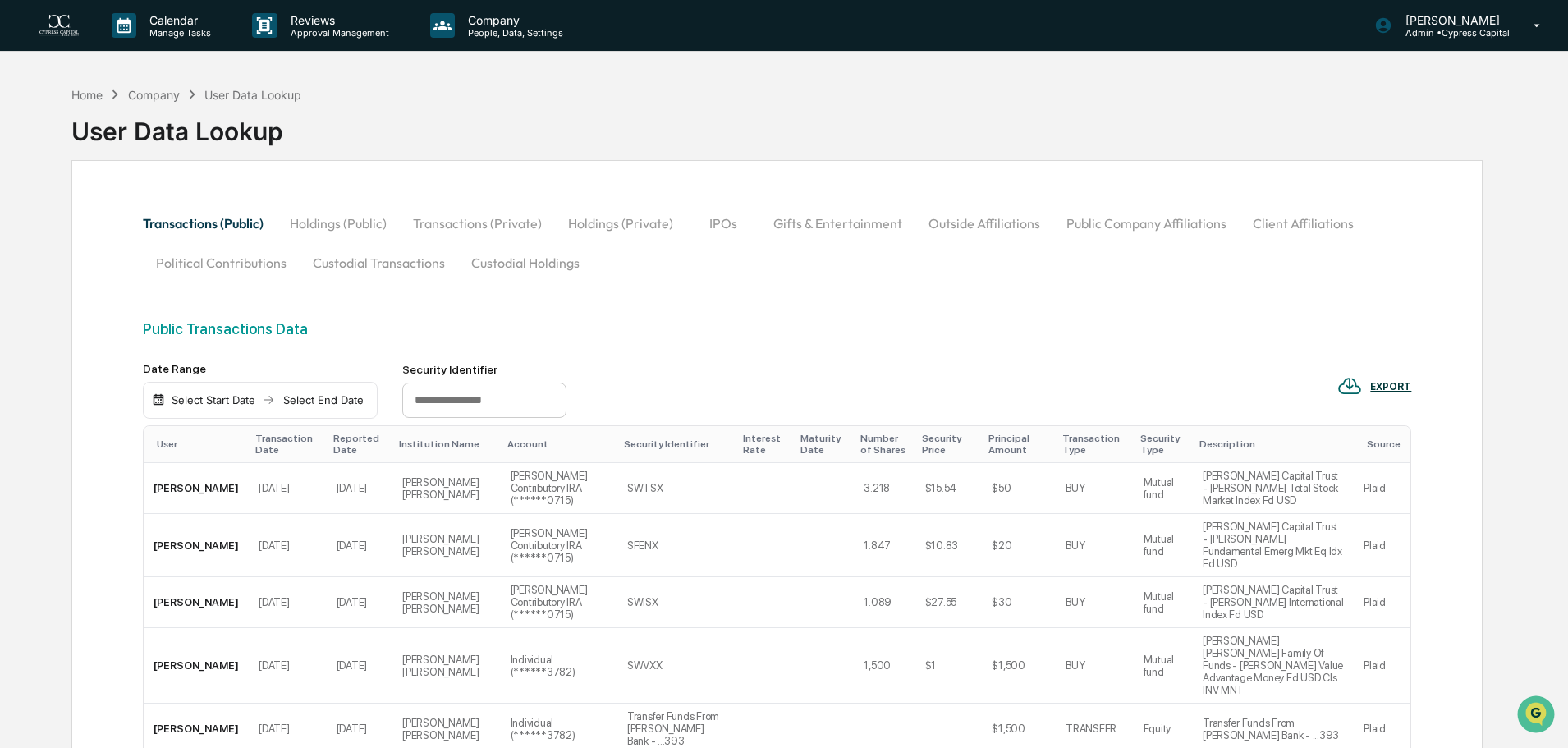
click at [334, 269] on button "Custodial Transactions" at bounding box center [379, 263] width 159 height 40
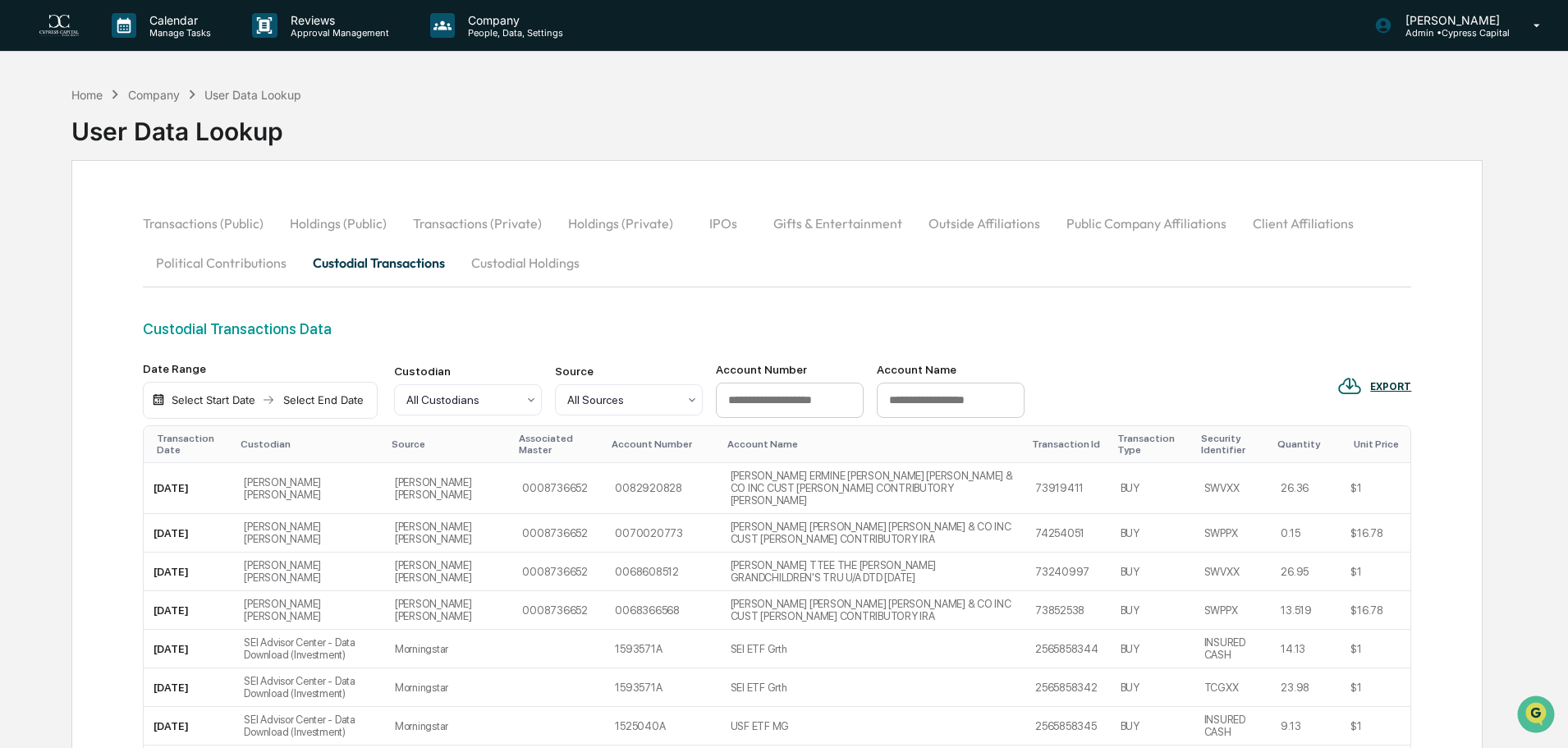
click at [217, 216] on button "Transactions (Public)" at bounding box center [210, 223] width 133 height 40
